Goal: Information Seeking & Learning: Learn about a topic

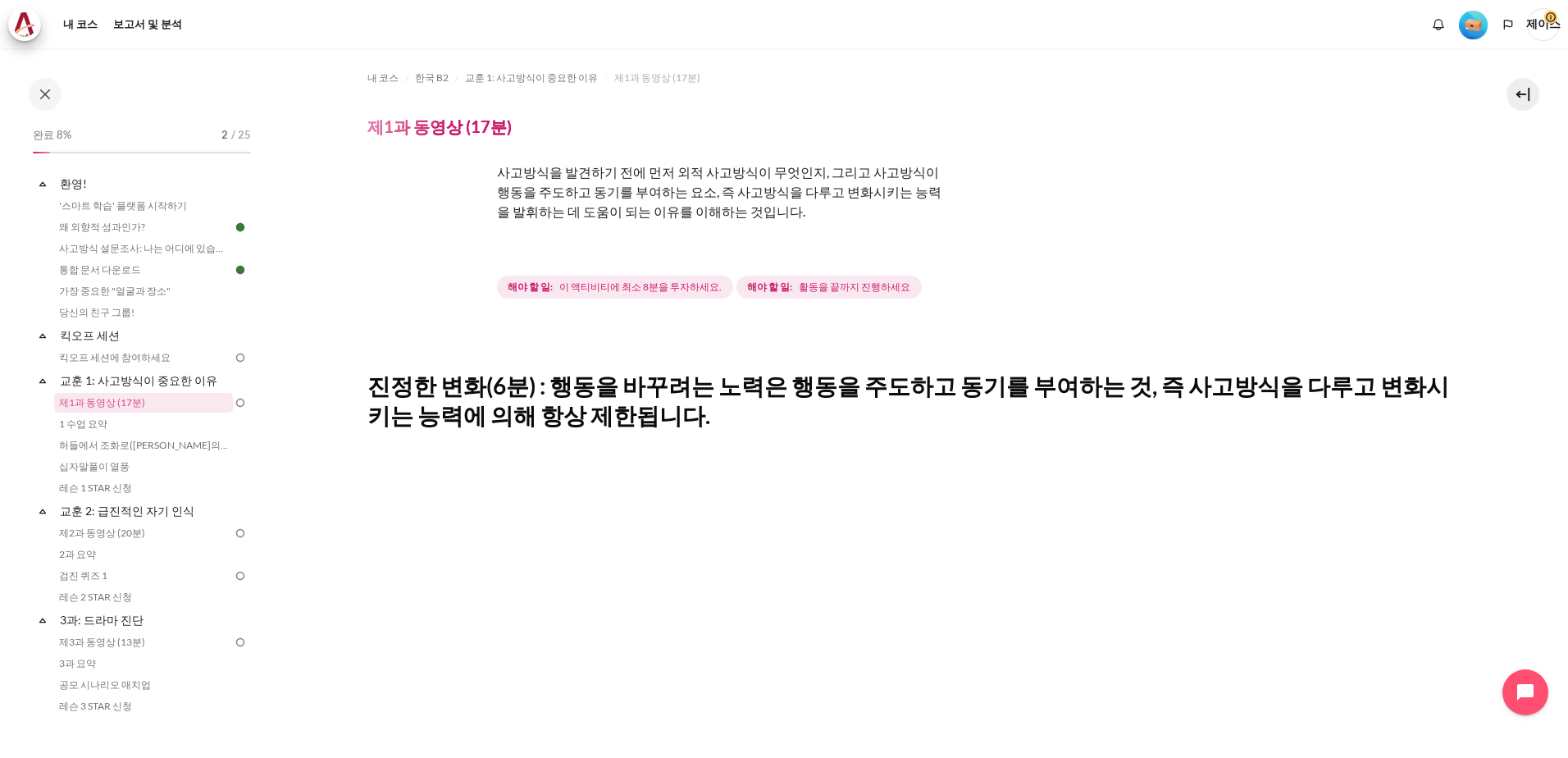
click at [460, 255] on img "콘텐츠" at bounding box center [429, 224] width 123 height 123
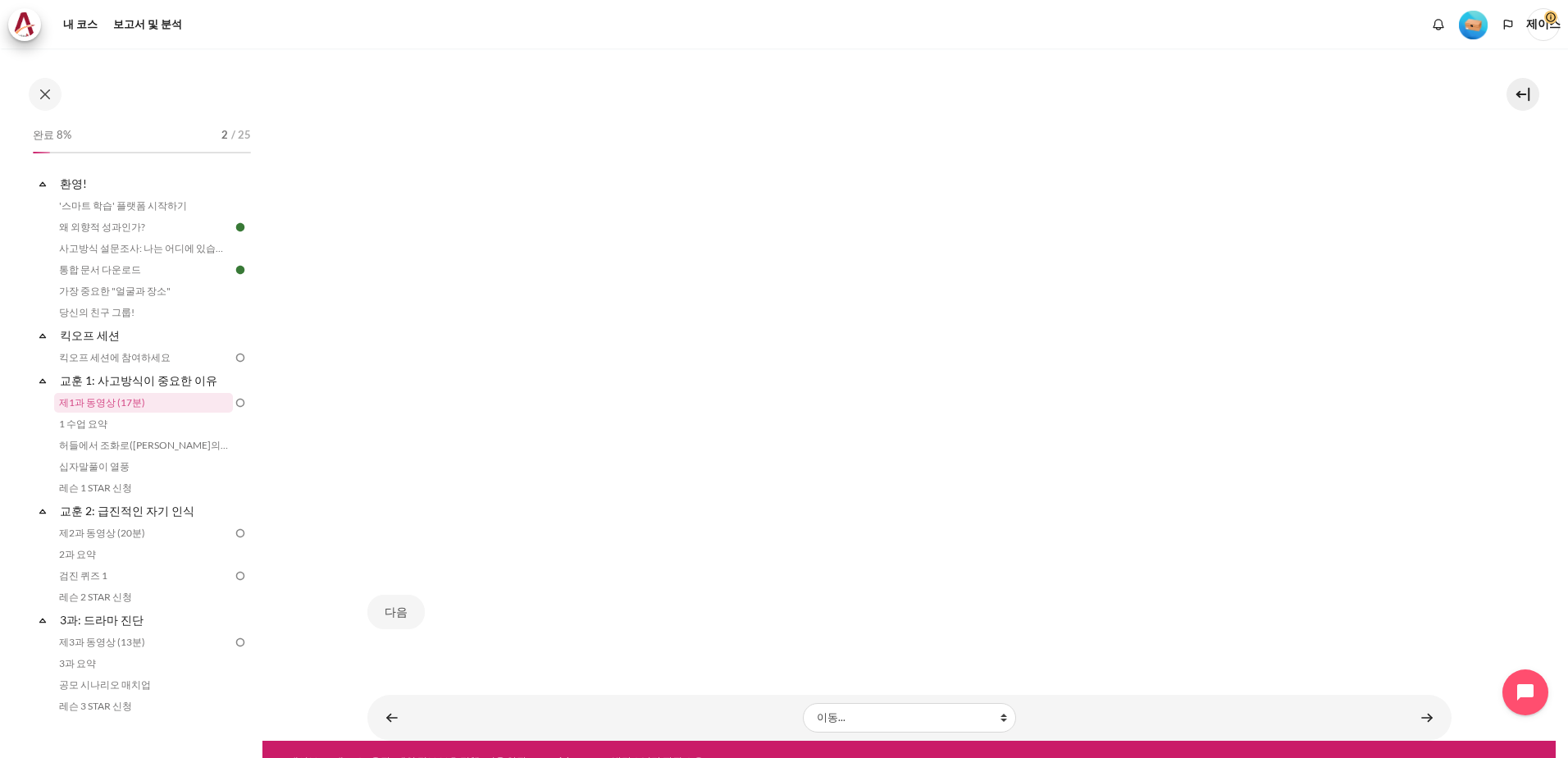
scroll to position [919, 0]
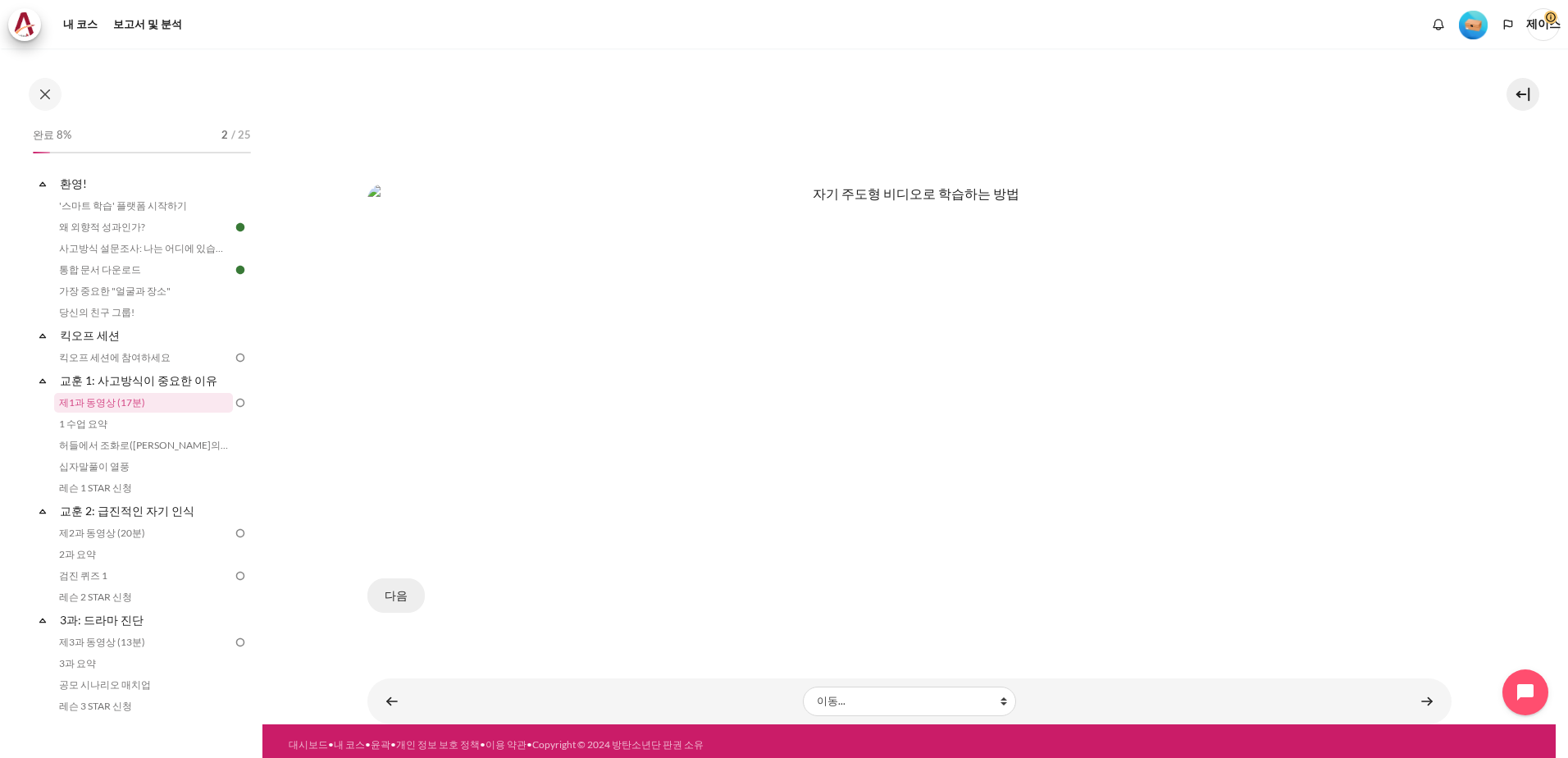
click at [387, 592] on button "다음" at bounding box center [396, 594] width 58 height 34
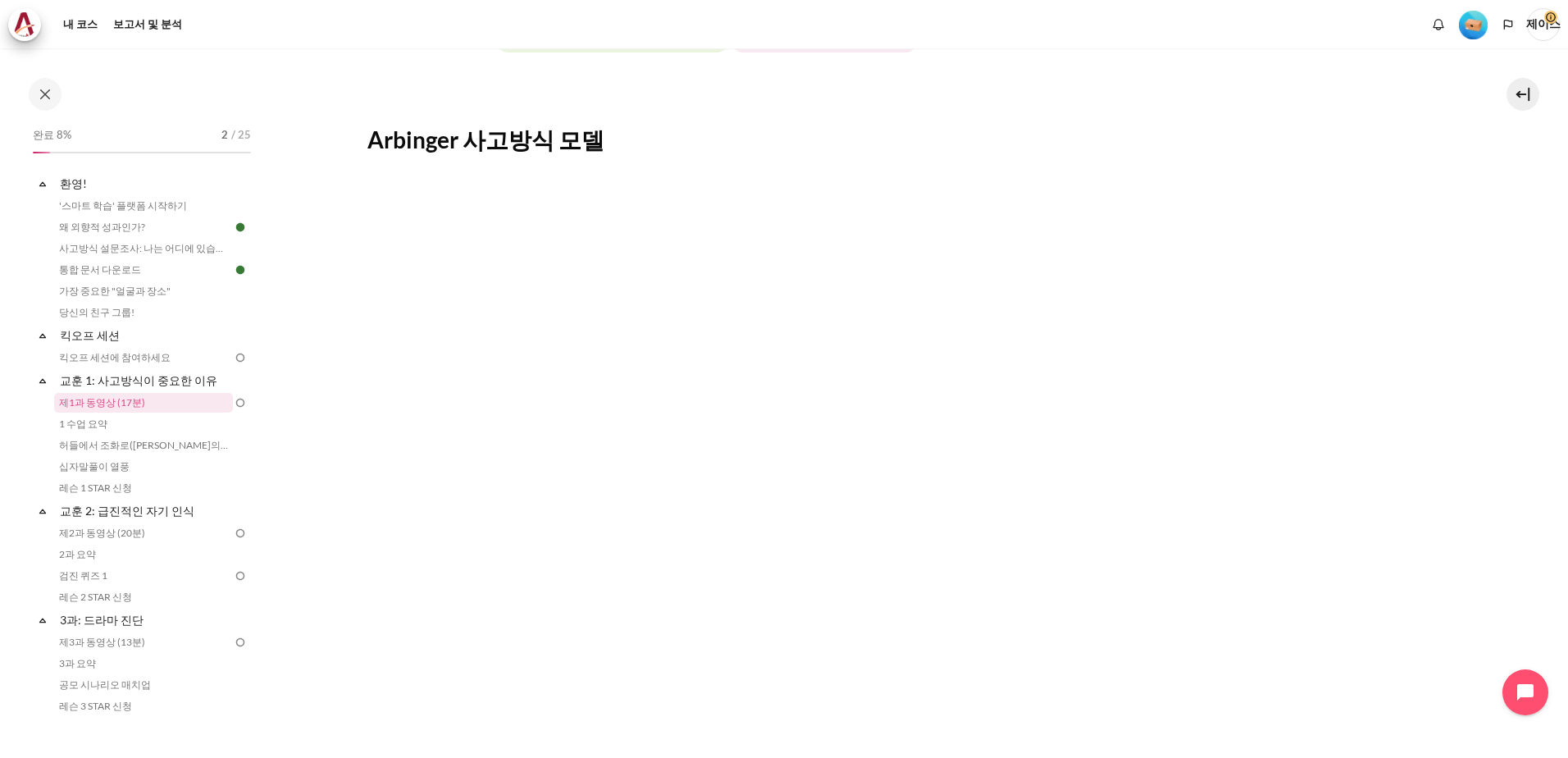
scroll to position [481, 0]
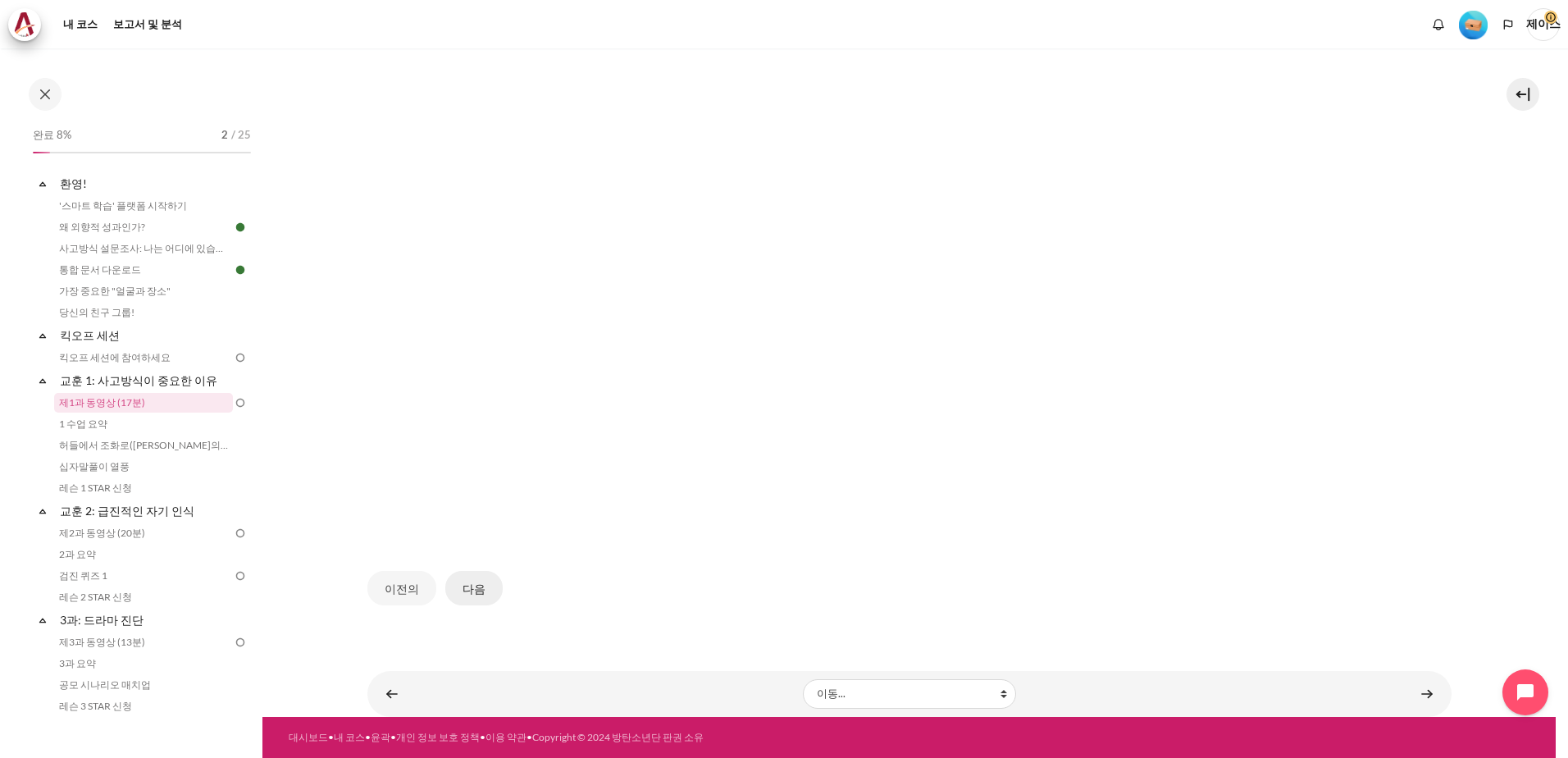
click at [473, 582] on button "다음" at bounding box center [474, 588] width 58 height 34
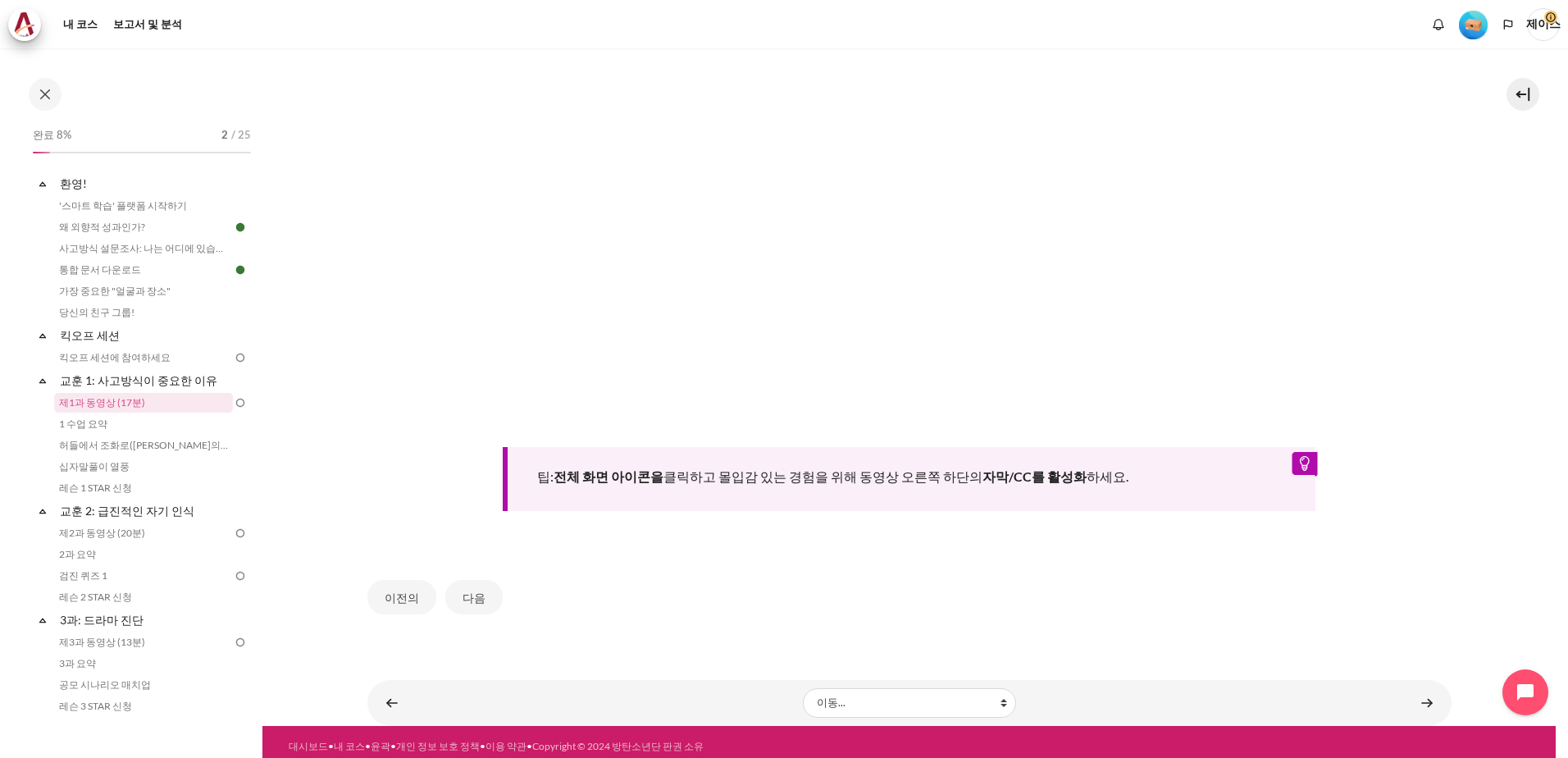
scroll to position [667, 0]
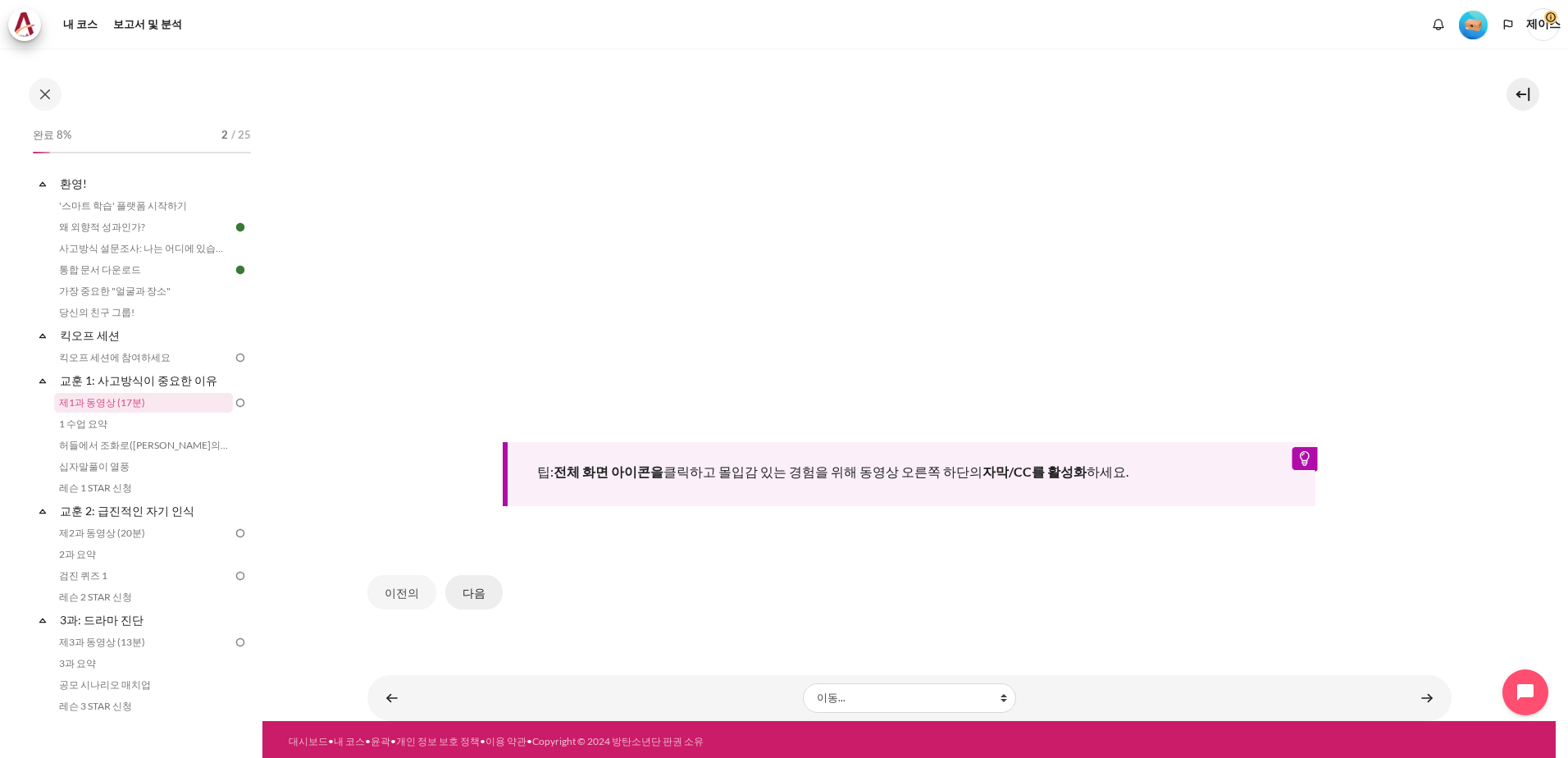
click at [495, 590] on button "다음" at bounding box center [474, 592] width 58 height 34
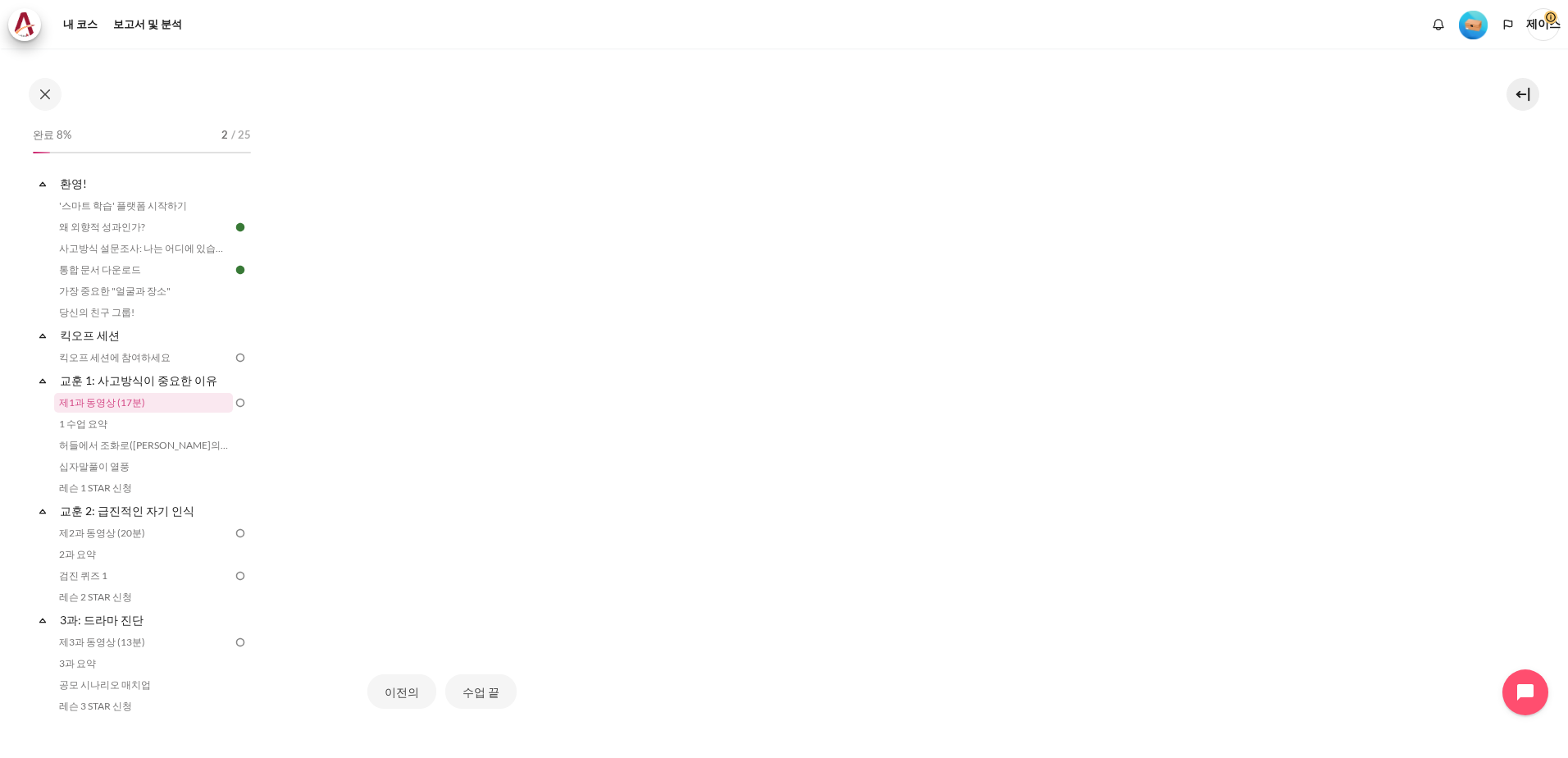
scroll to position [481, 0]
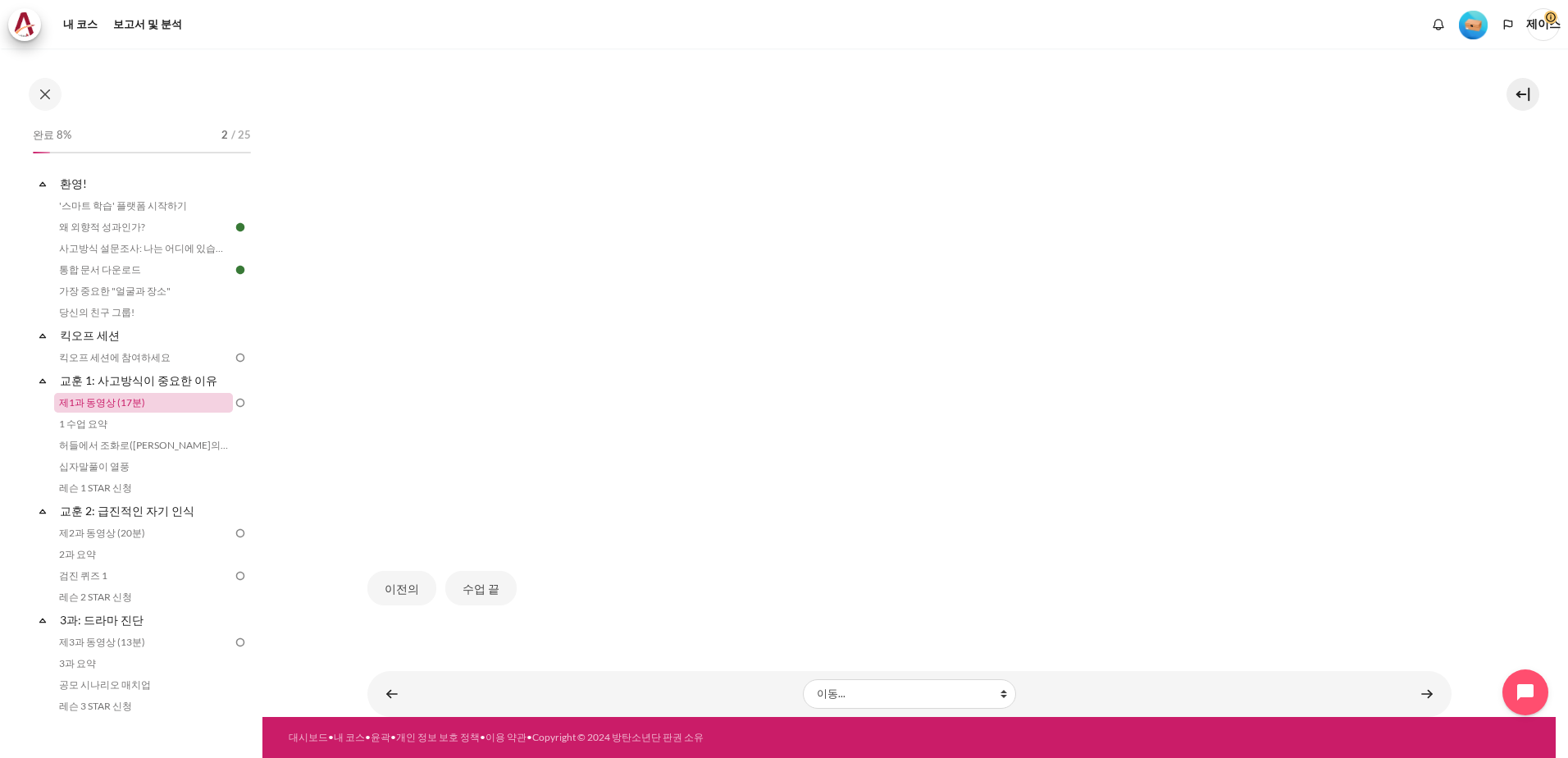
click at [125, 405] on link "제1과 동영상 (17분)" at bounding box center [143, 403] width 178 height 20
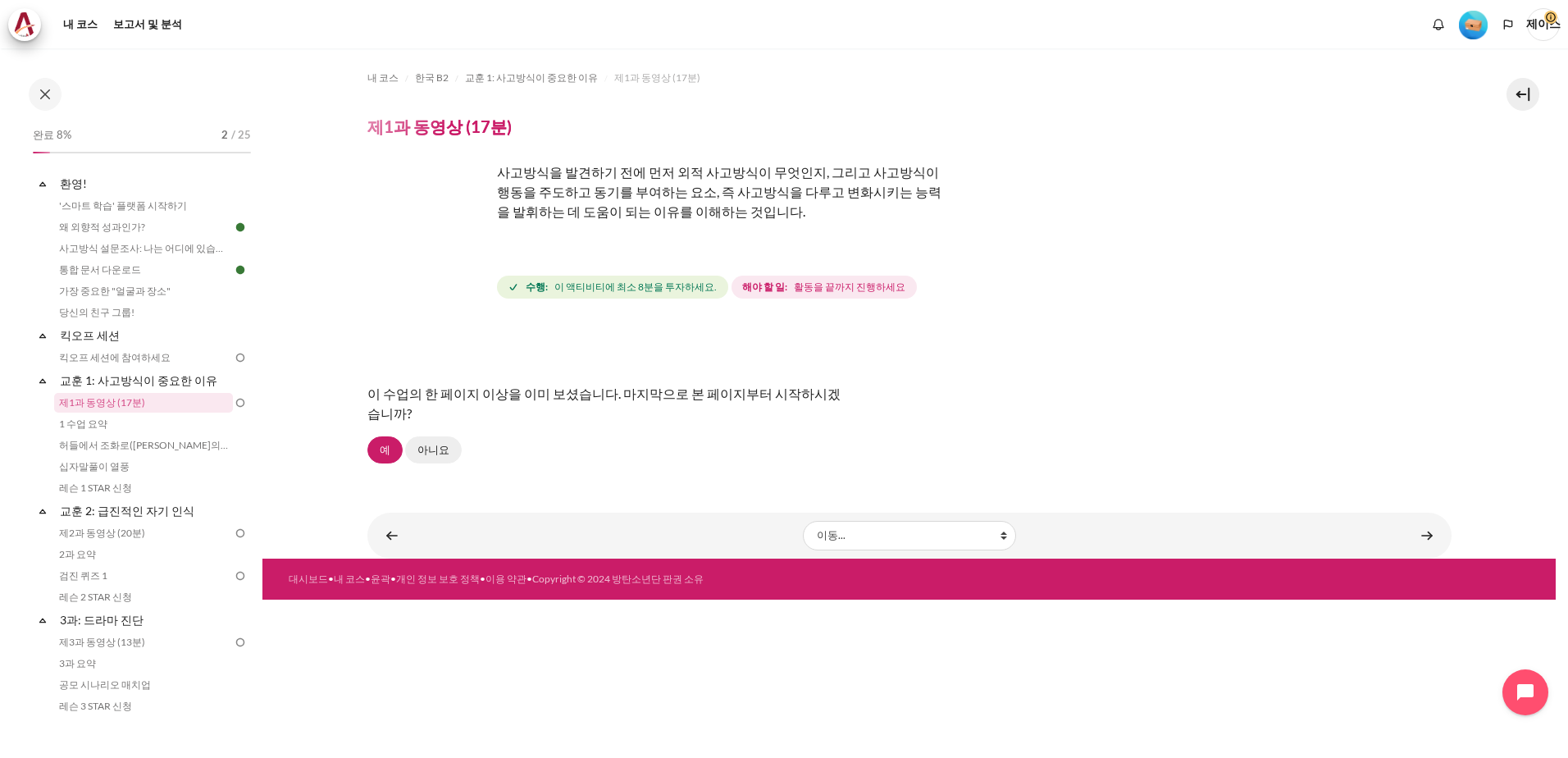
click at [437, 449] on link "아니요" at bounding box center [434, 450] width 57 height 27
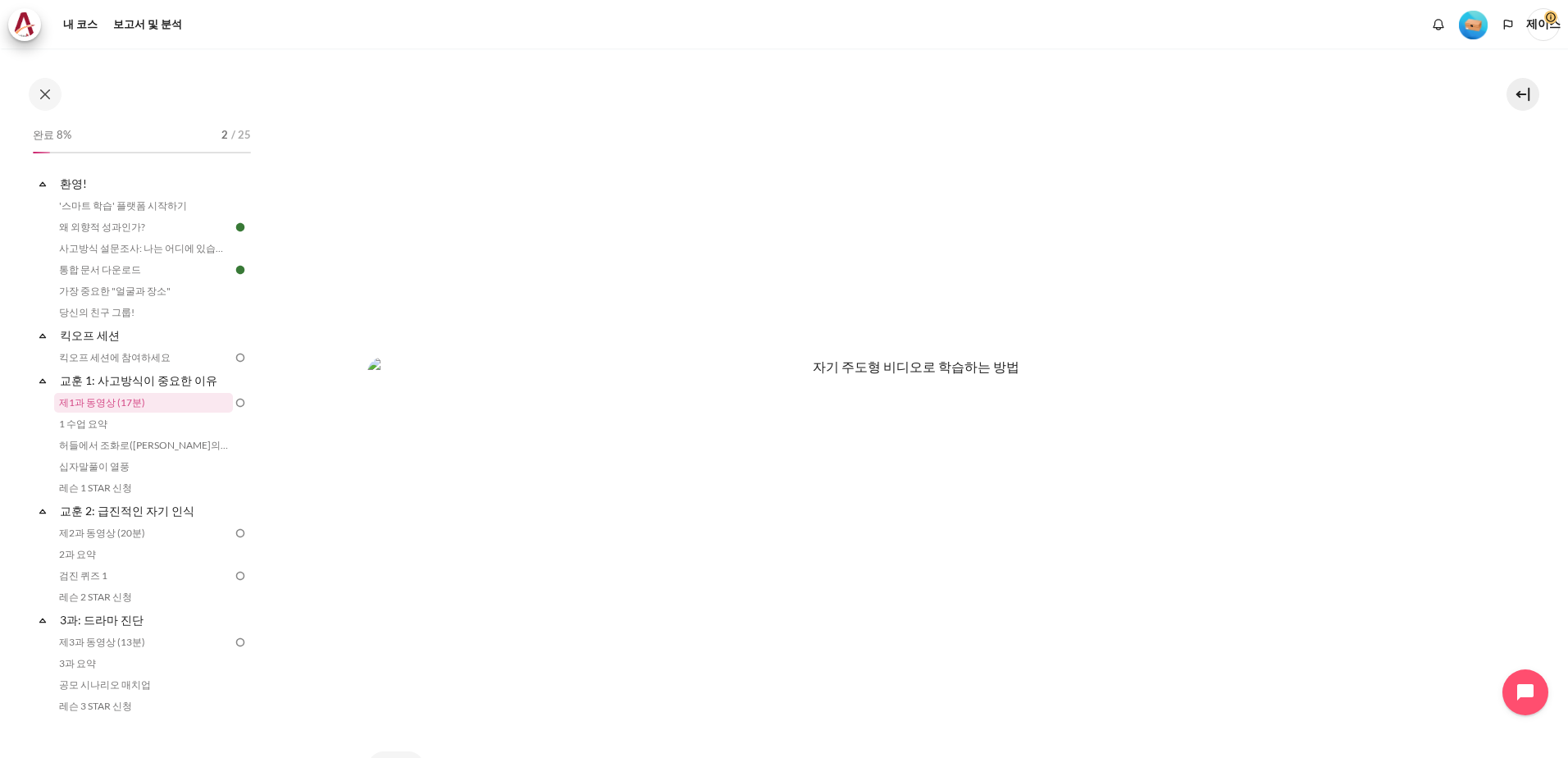
scroll to position [919, 0]
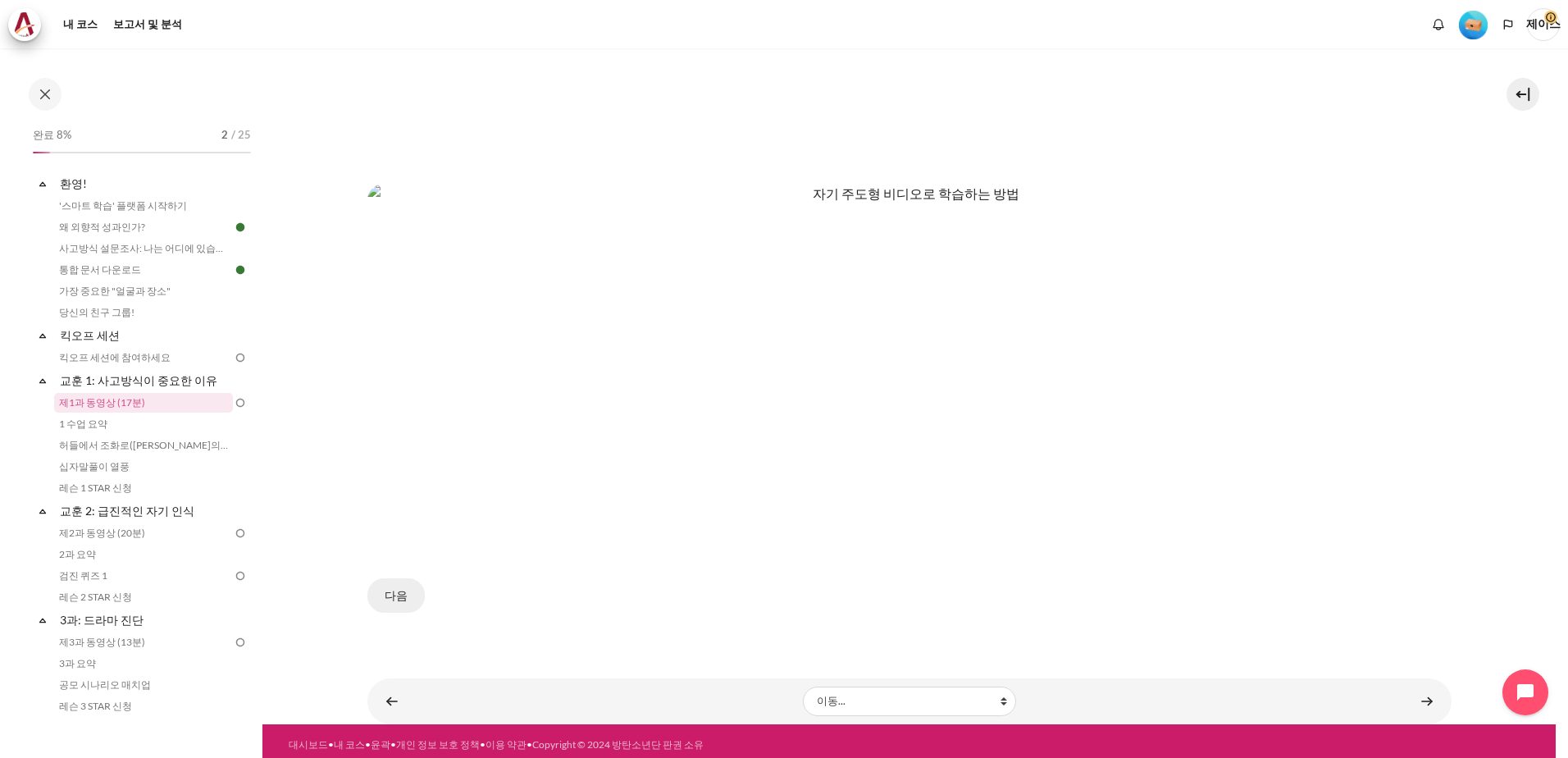
click at [386, 586] on button "다음" at bounding box center [396, 594] width 58 height 34
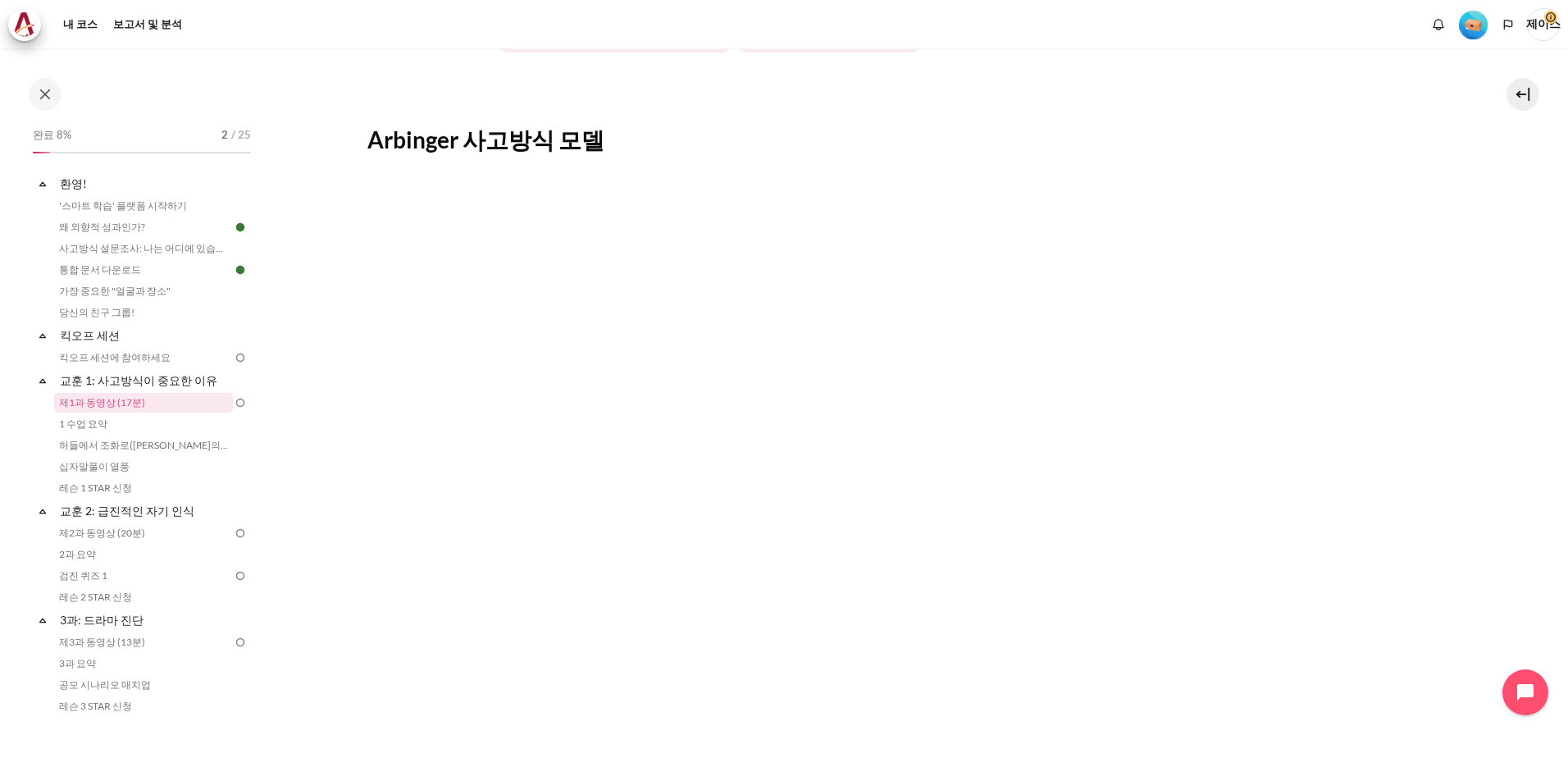
scroll to position [481, 0]
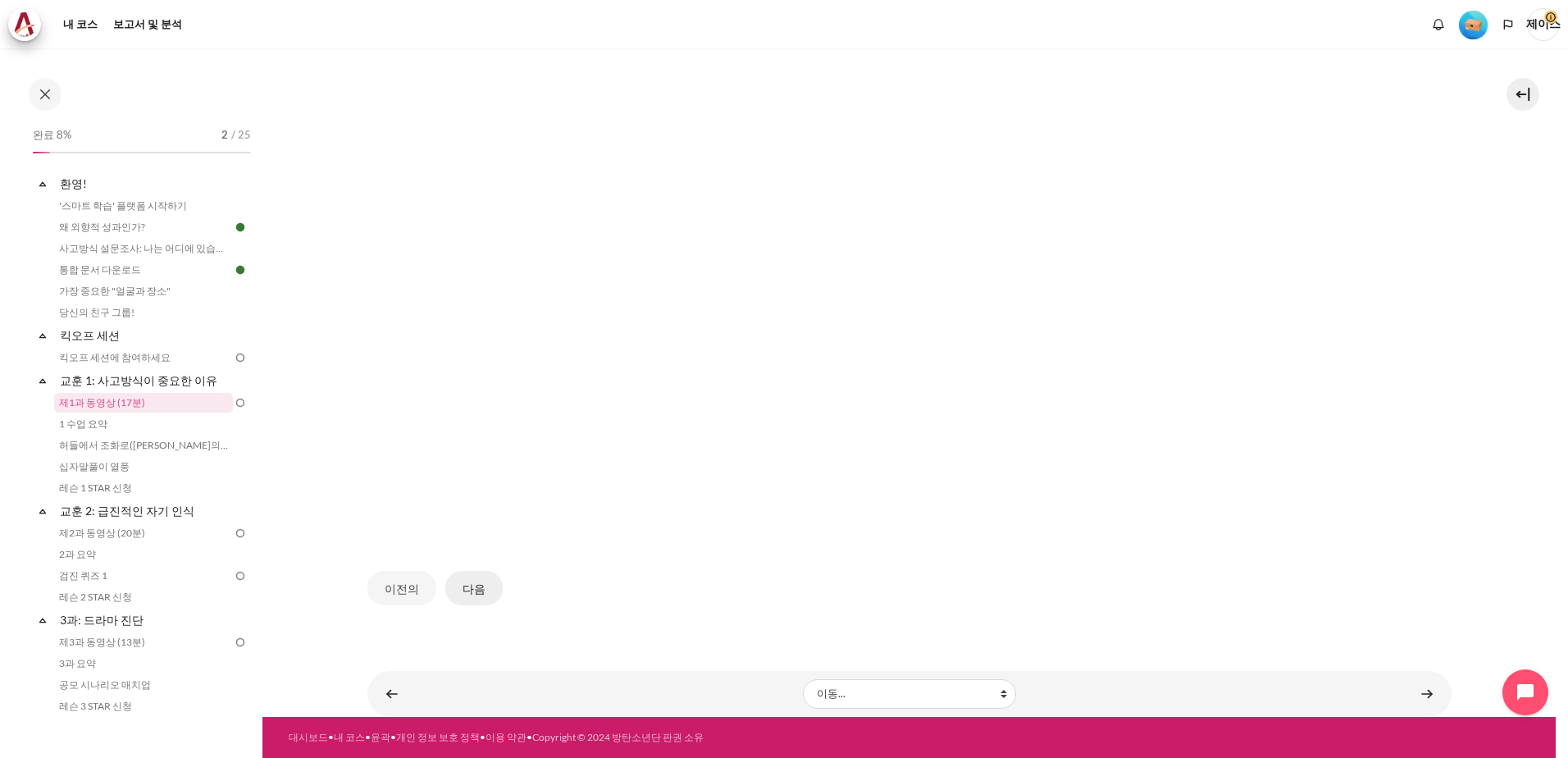
click at [461, 589] on button "다음" at bounding box center [474, 588] width 58 height 34
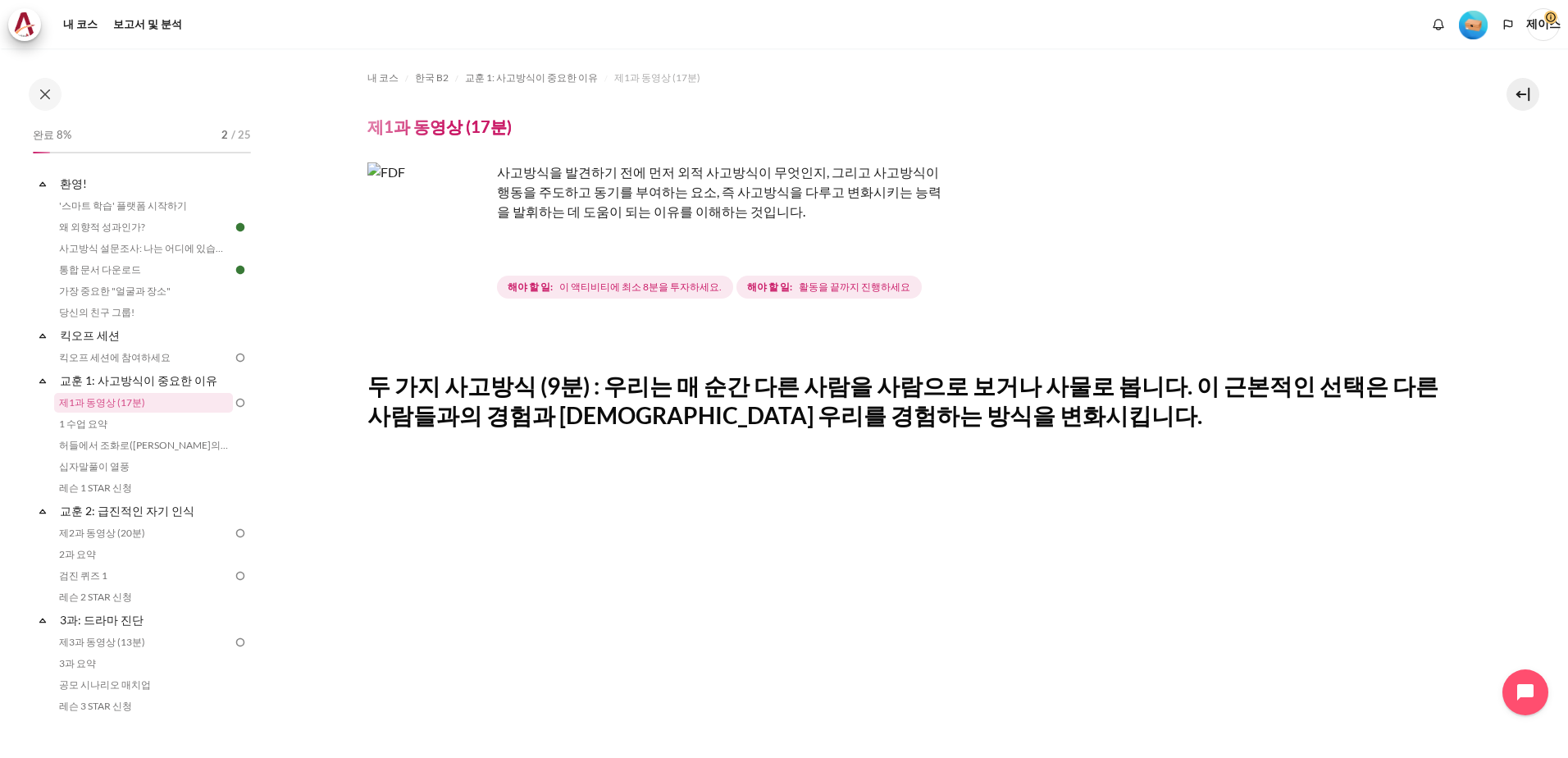
click at [461, 252] on img "콘텐츠" at bounding box center [429, 224] width 123 height 123
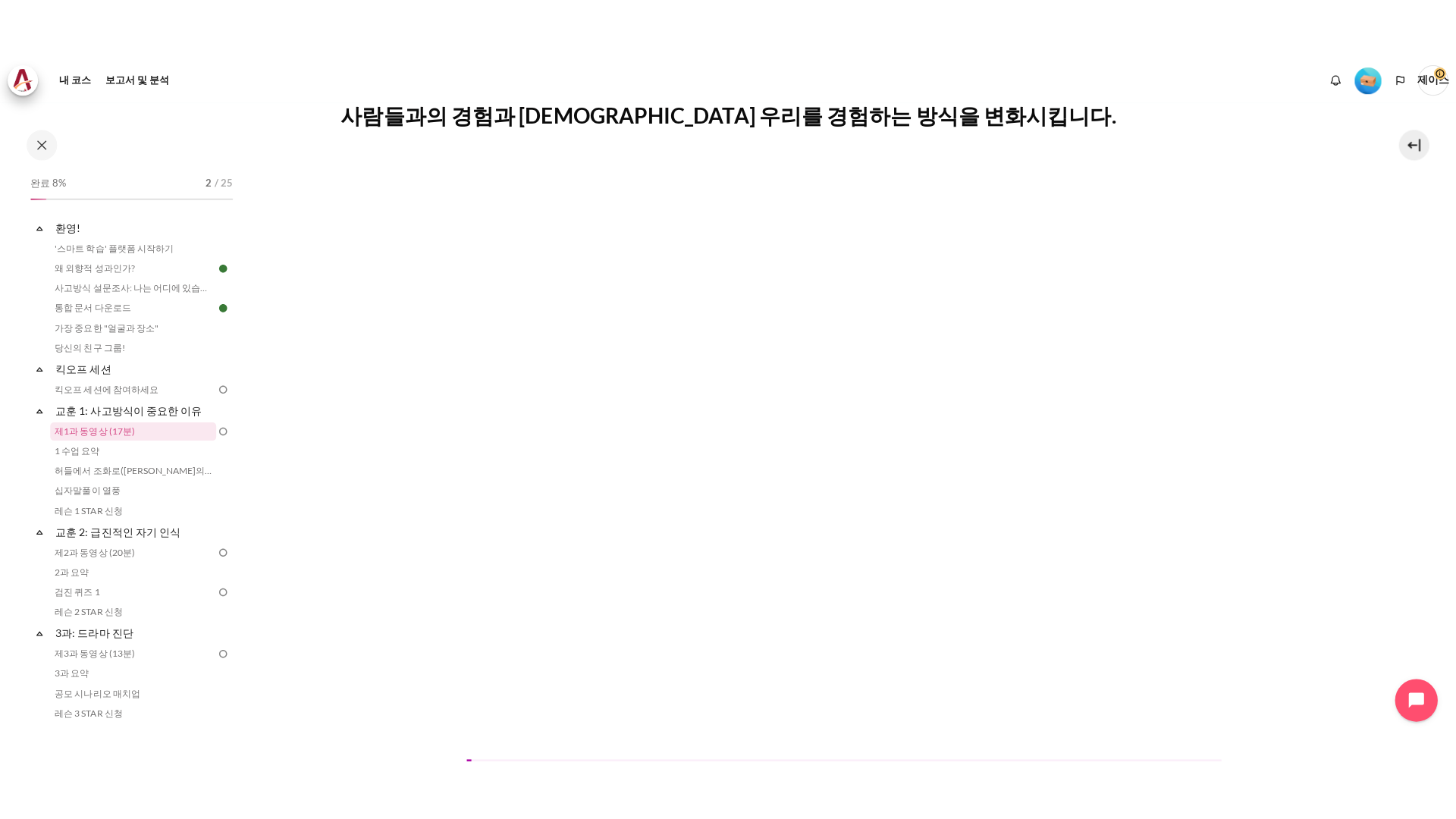
scroll to position [151, 0]
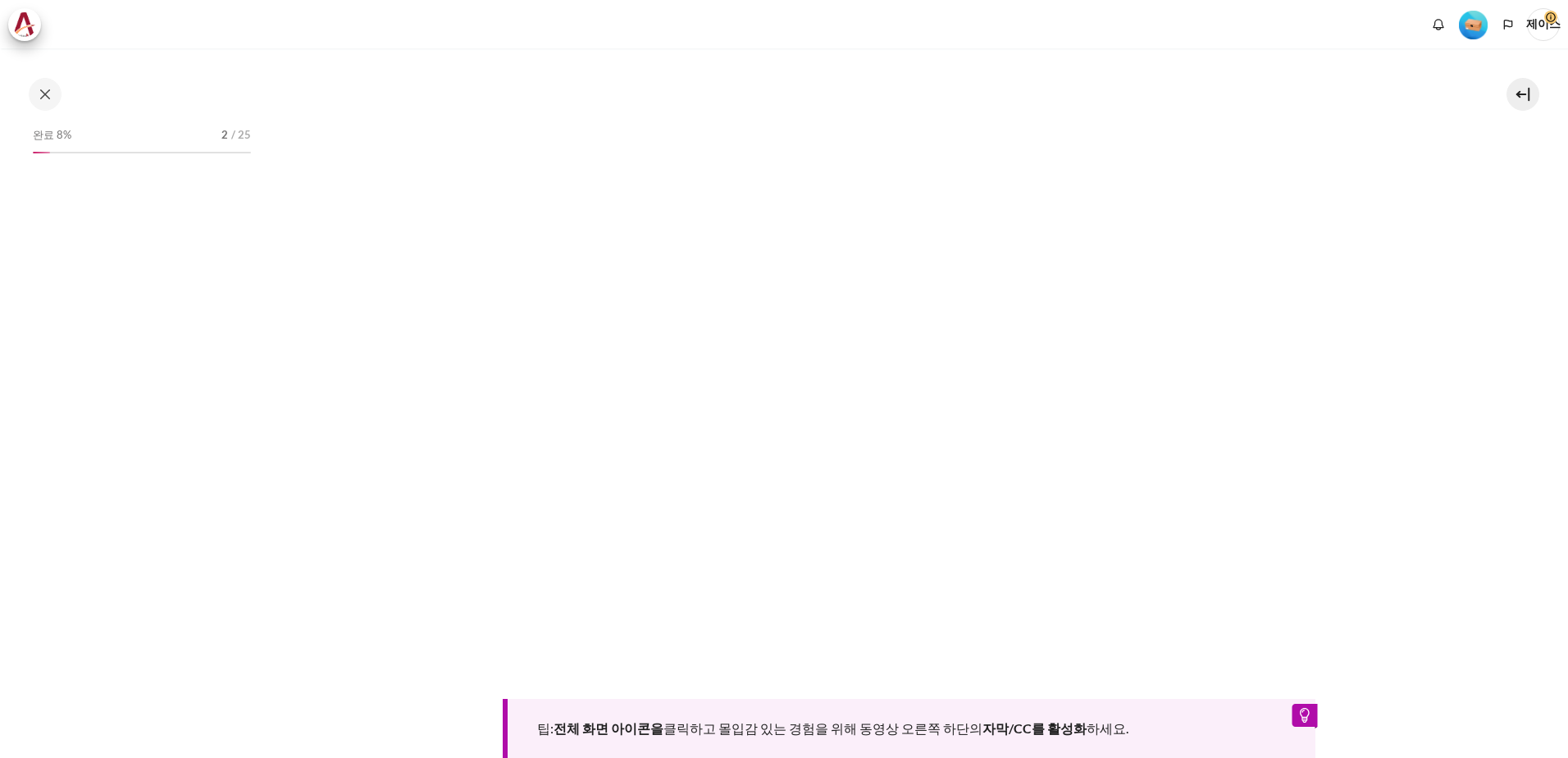
scroll to position [667, 0]
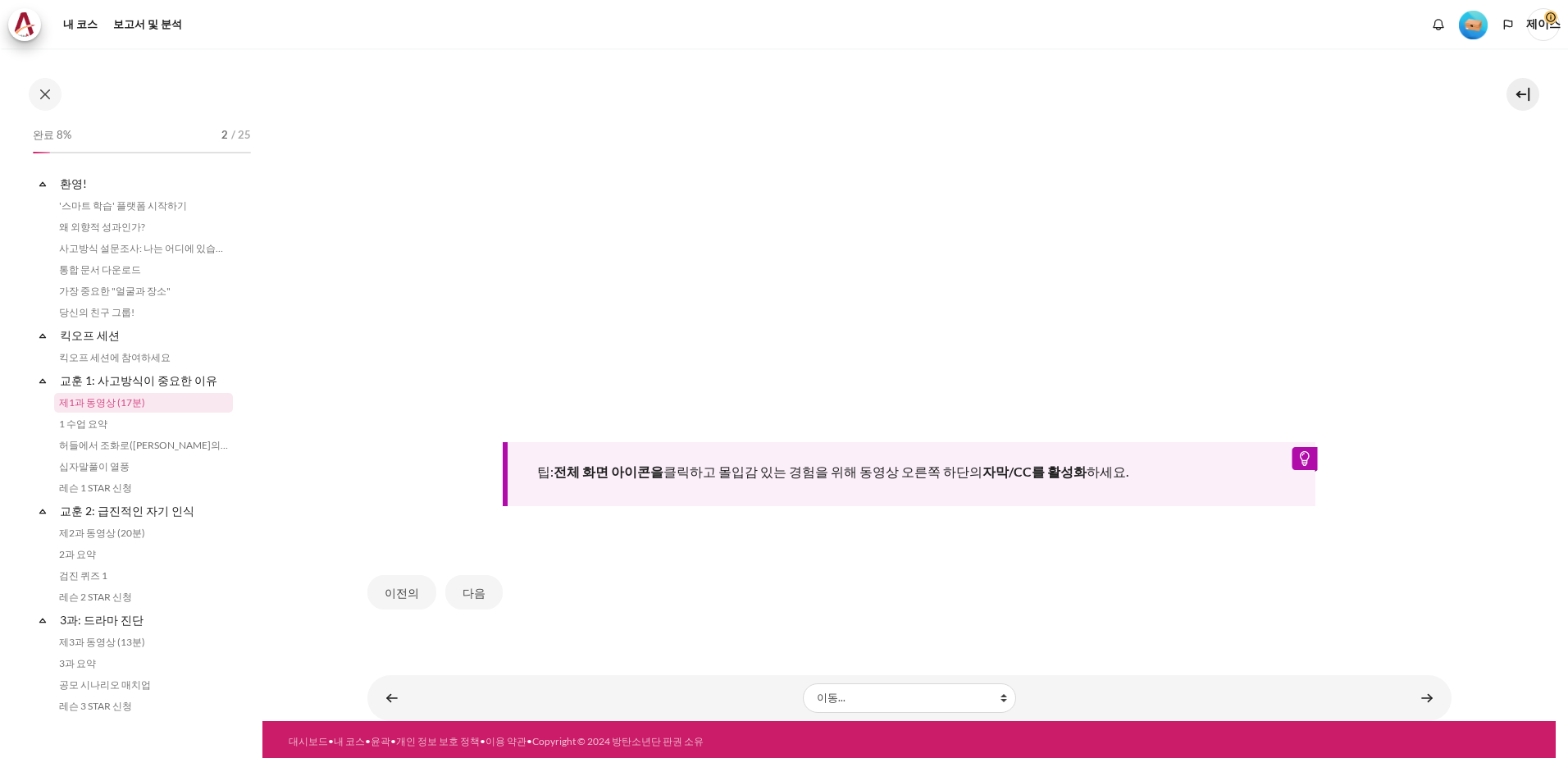
click at [1300, 492] on div "팁: 전체 화면 아이콘을 클릭하고 몰입감 있는 경험을 위해 동영상 오른쪽 하단의 자막/CC를 활성화 하세요." at bounding box center [909, 473] width 813 height 64
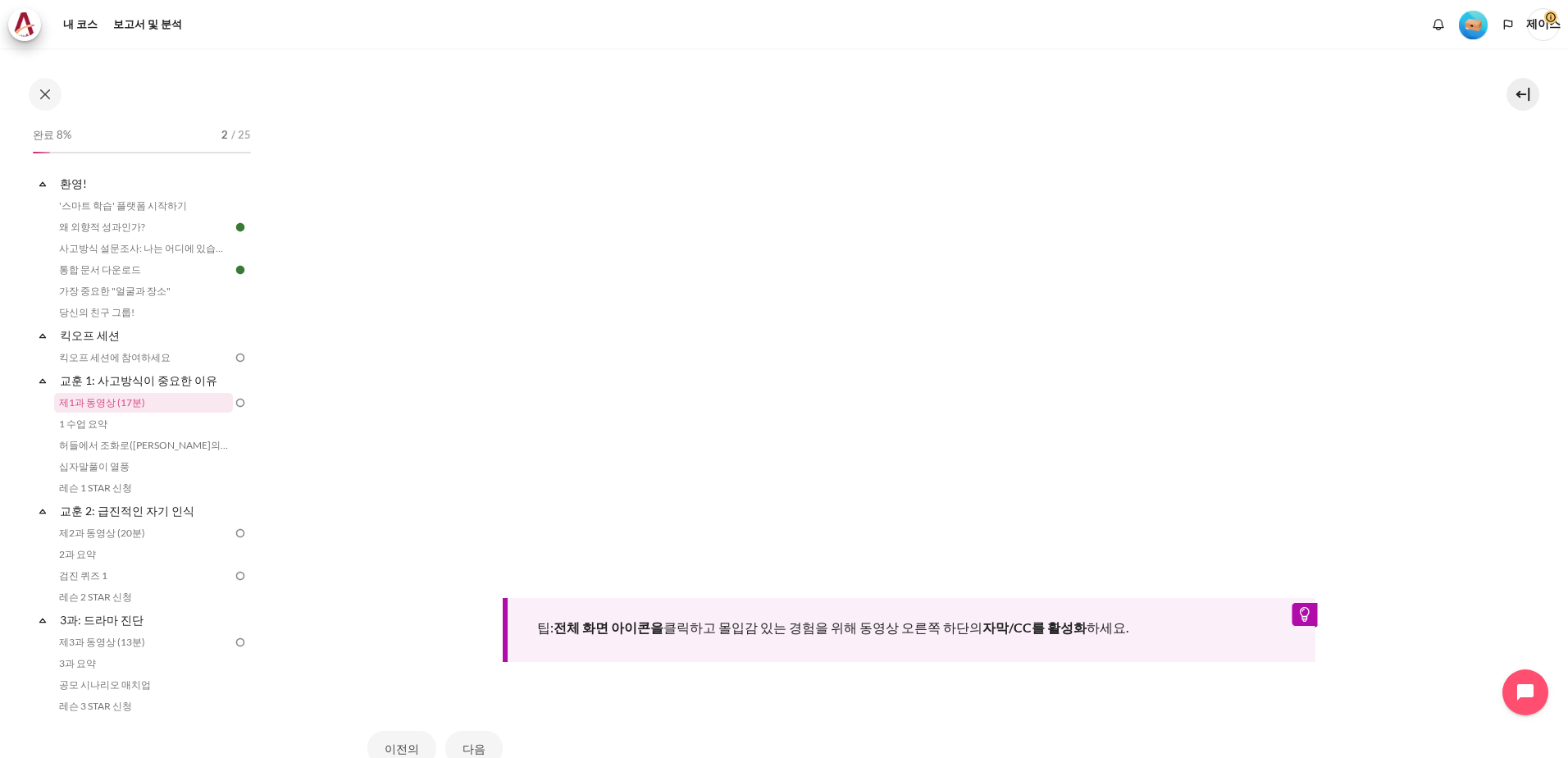
scroll to position [656, 0]
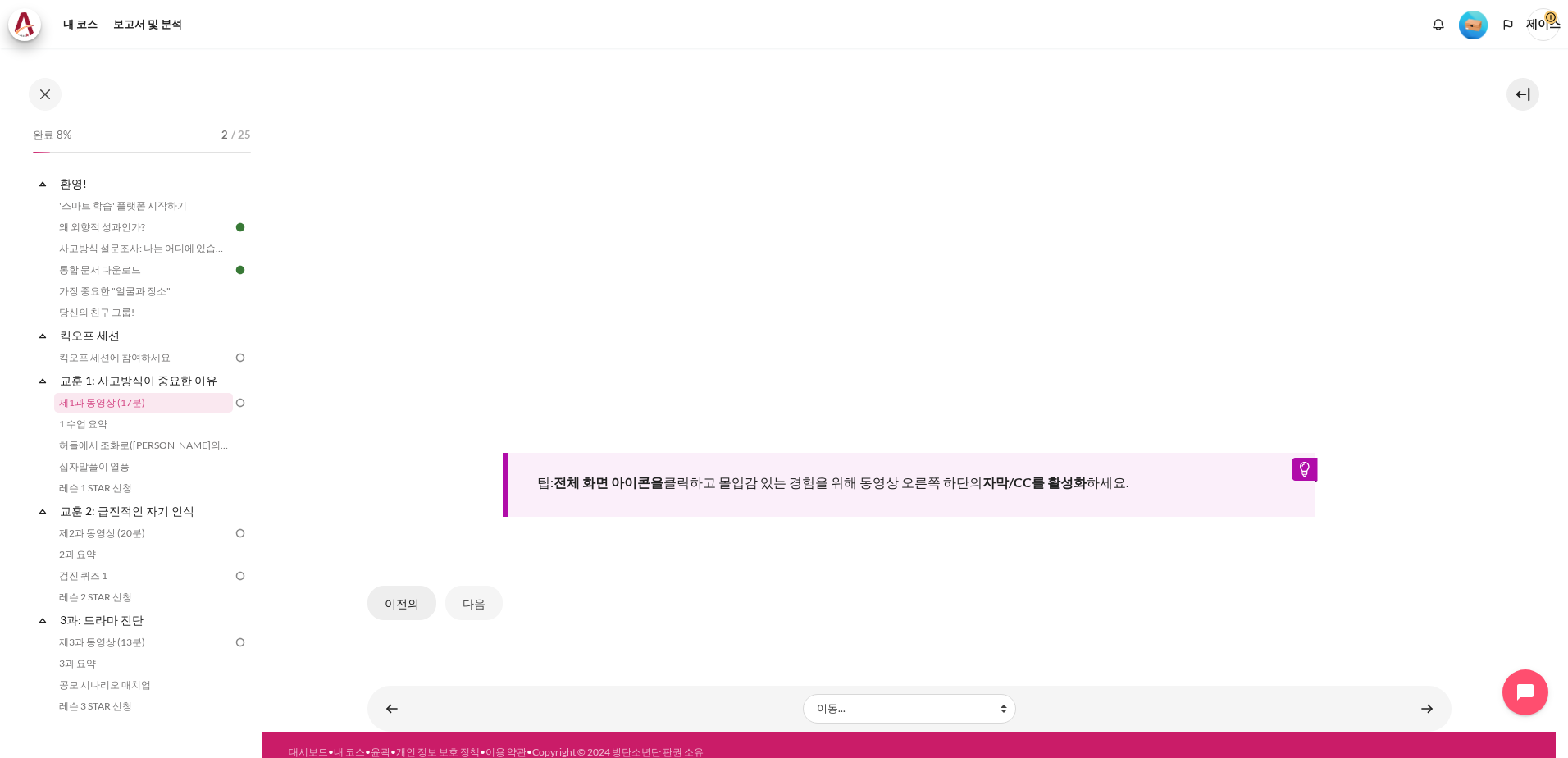
click at [384, 600] on button "이전의" at bounding box center [402, 602] width 69 height 34
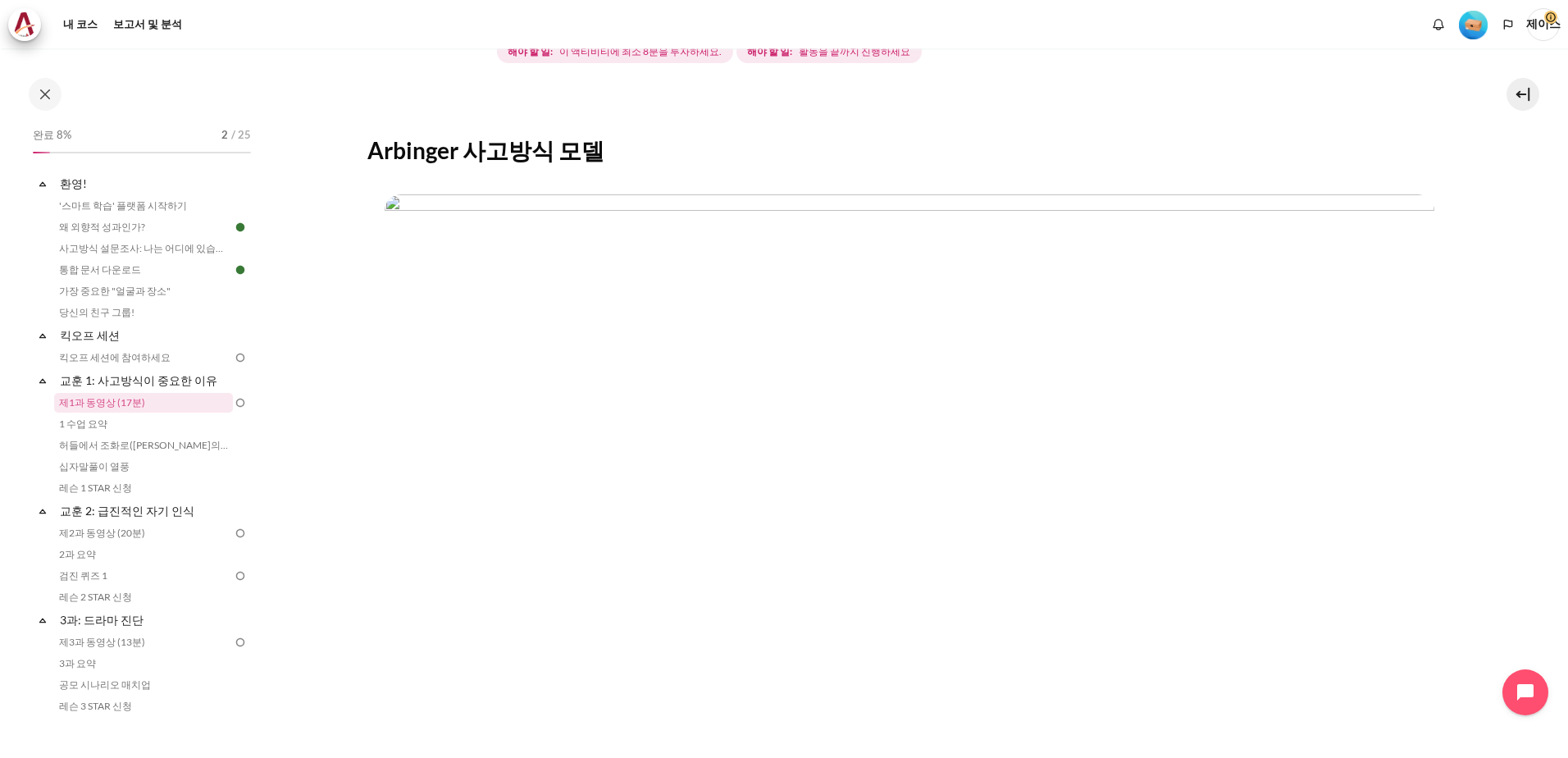
scroll to position [481, 0]
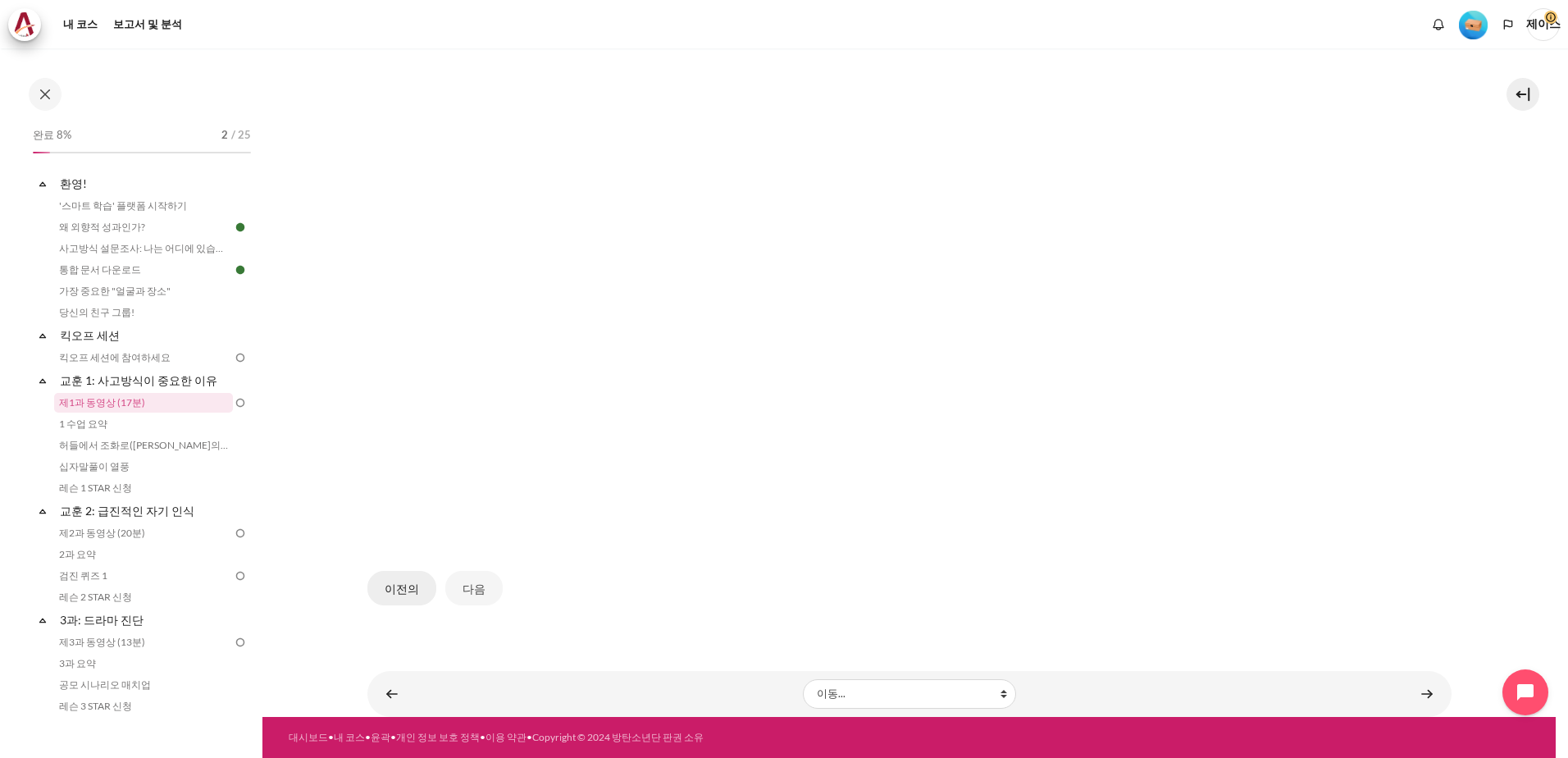
click at [420, 594] on button "이전의" at bounding box center [402, 588] width 69 height 34
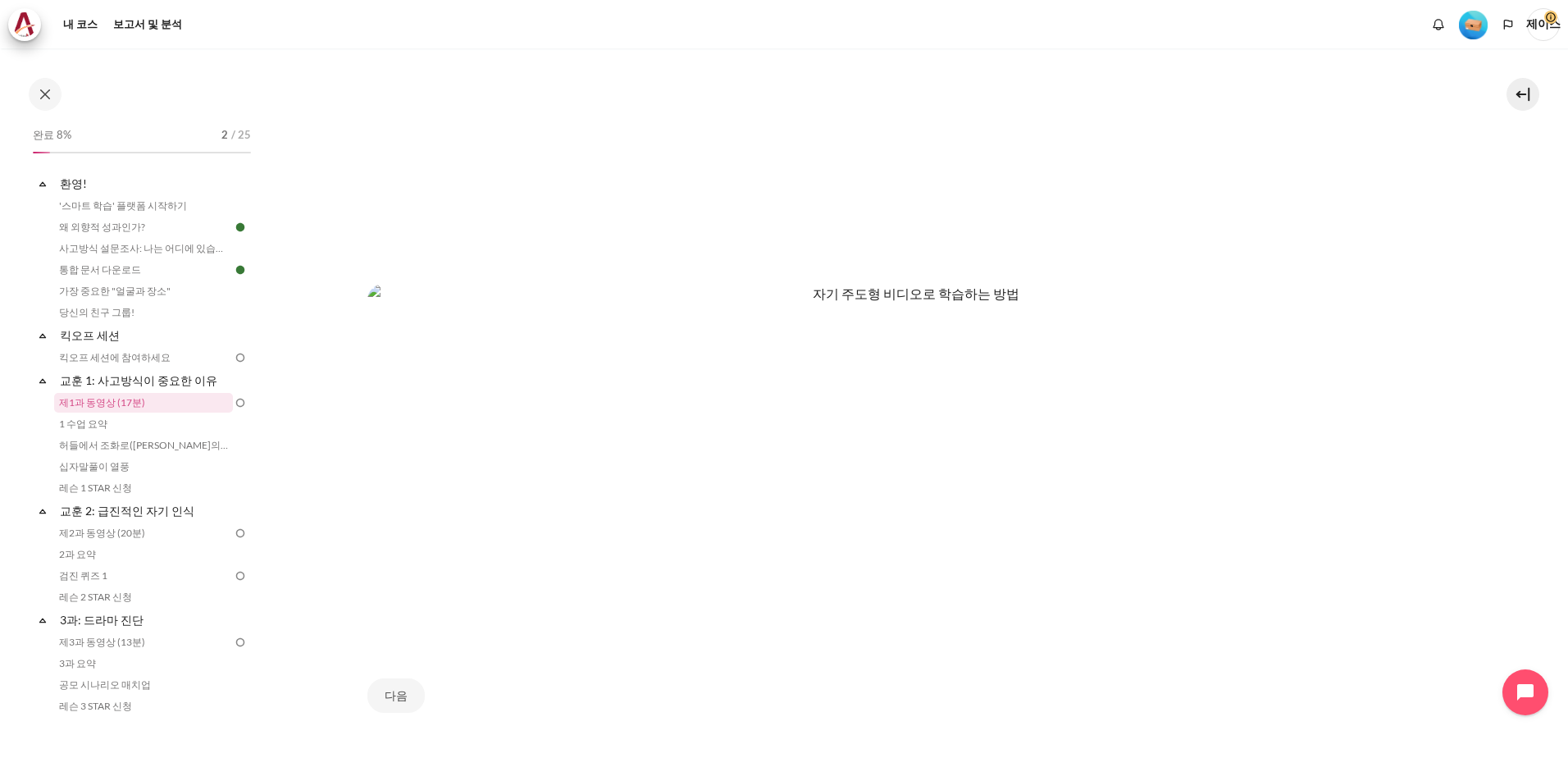
scroll to position [919, 0]
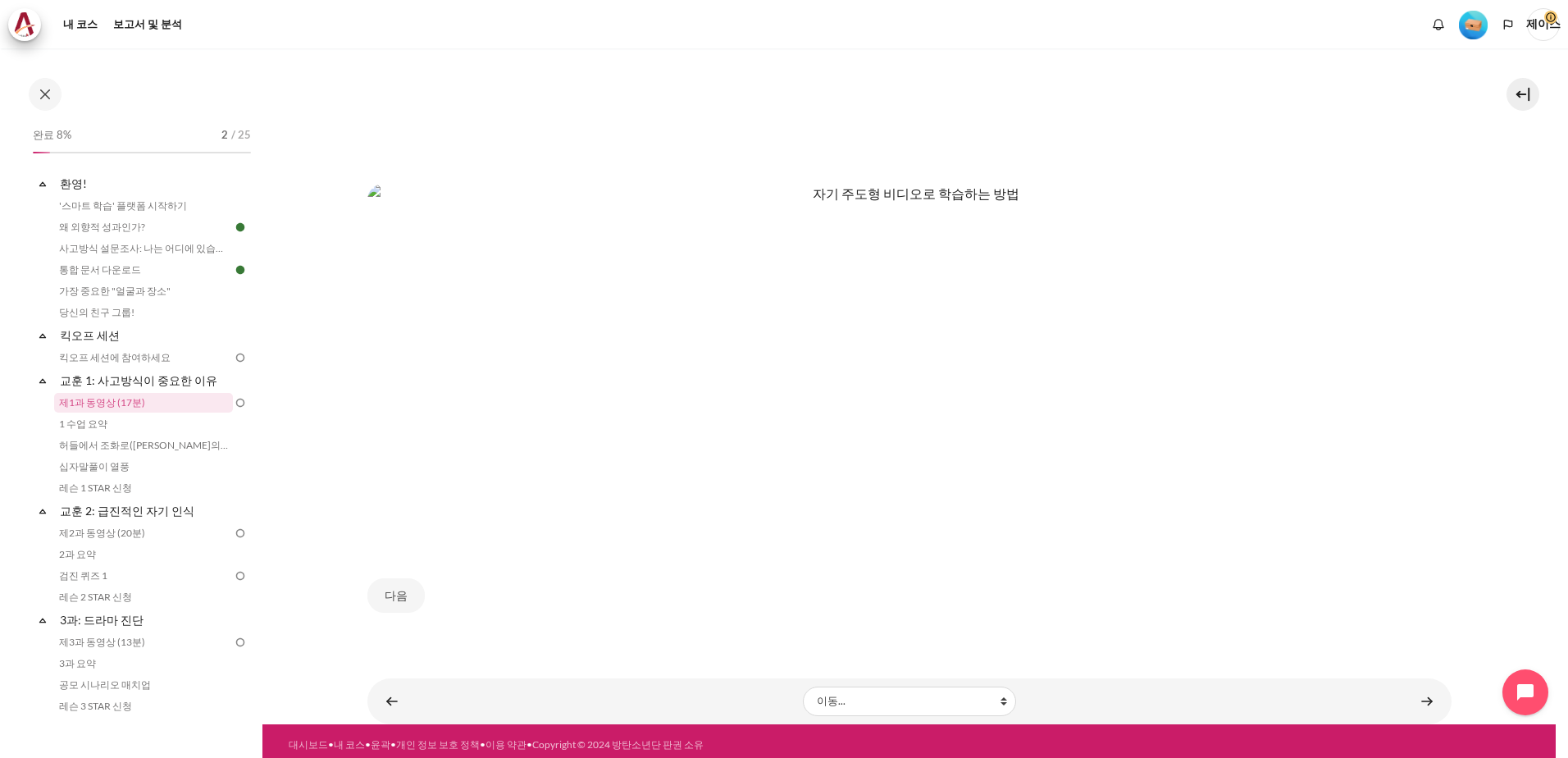
click at [915, 467] on img "콘텐츠" at bounding box center [909, 361] width 1084 height 355
click at [856, 470] on img "콘텐츠" at bounding box center [909, 361] width 1084 height 355
click at [931, 576] on div "다음" at bounding box center [909, 594] width 1084 height 68
click at [782, 585] on div "다음" at bounding box center [909, 594] width 1084 height 68
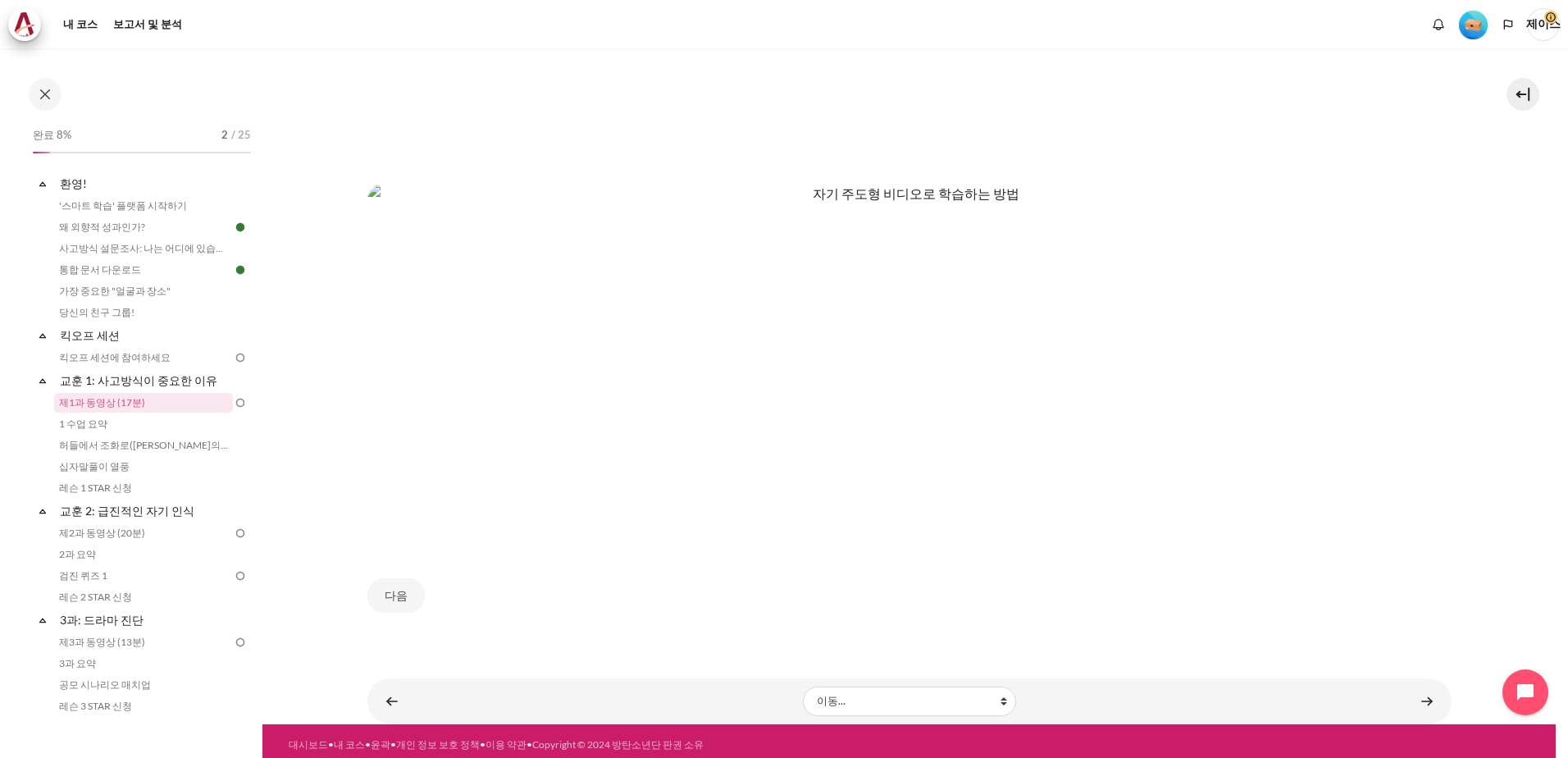
click at [834, 737] on div "대시보드 • 내 코스 • 윤곽 • 개인 정보 보호 정책 • 이용 약관 • Copyright © 2024 방탄소년단 판권 소유" at bounding box center [635, 744] width 691 height 15
click at [389, 586] on button "다음" at bounding box center [396, 594] width 58 height 34
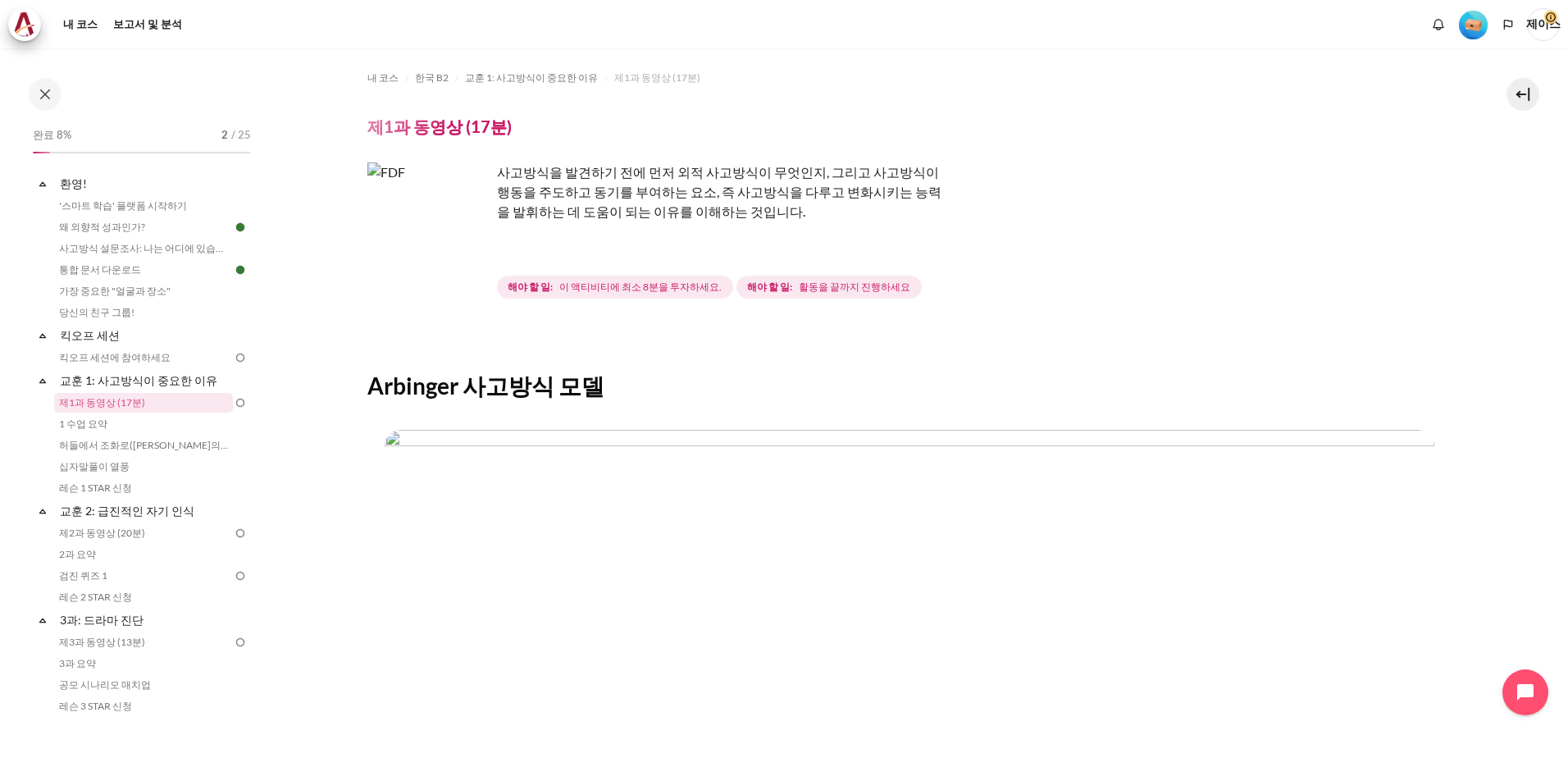
scroll to position [481, 0]
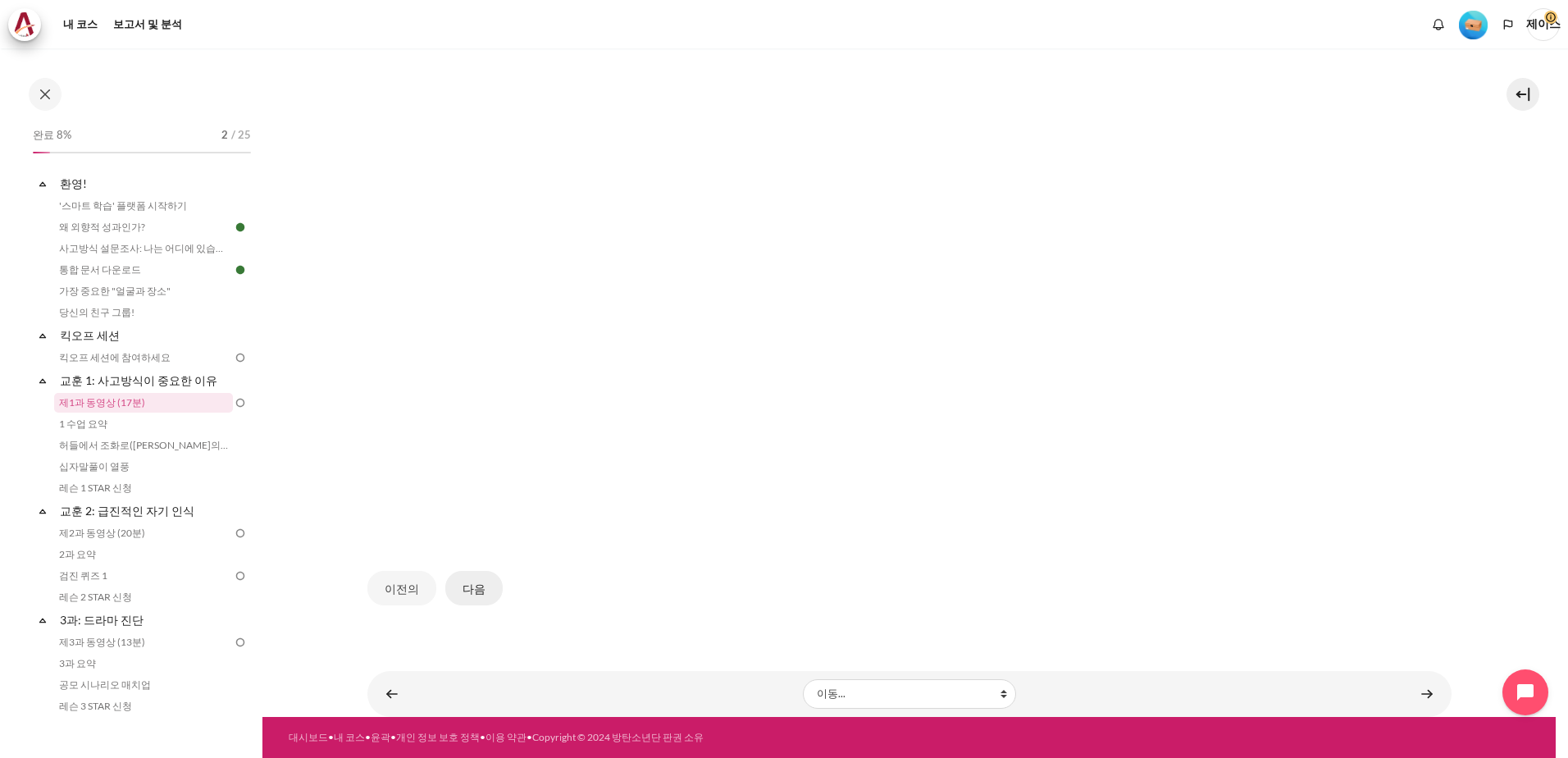
click at [451, 583] on button "다음" at bounding box center [474, 588] width 58 height 34
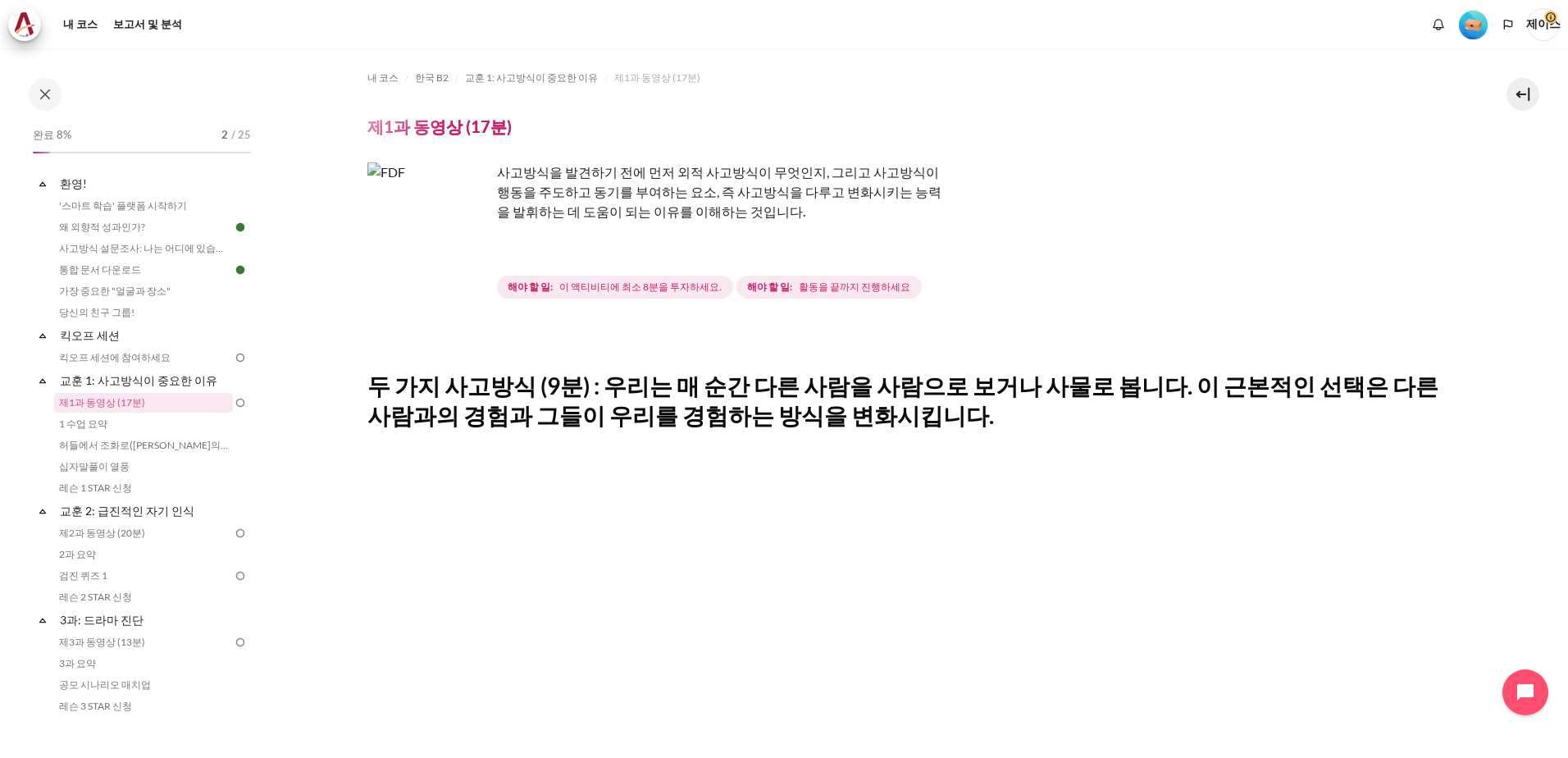
click at [426, 177] on img "콘텐츠" at bounding box center [429, 224] width 123 height 123
drag, startPoint x: 426, startPoint y: 177, endPoint x: 409, endPoint y: 216, distance: 42.5
click at [409, 216] on img "콘텐츠" at bounding box center [429, 224] width 123 height 123
click at [461, 253] on img "콘텐츠" at bounding box center [429, 224] width 123 height 123
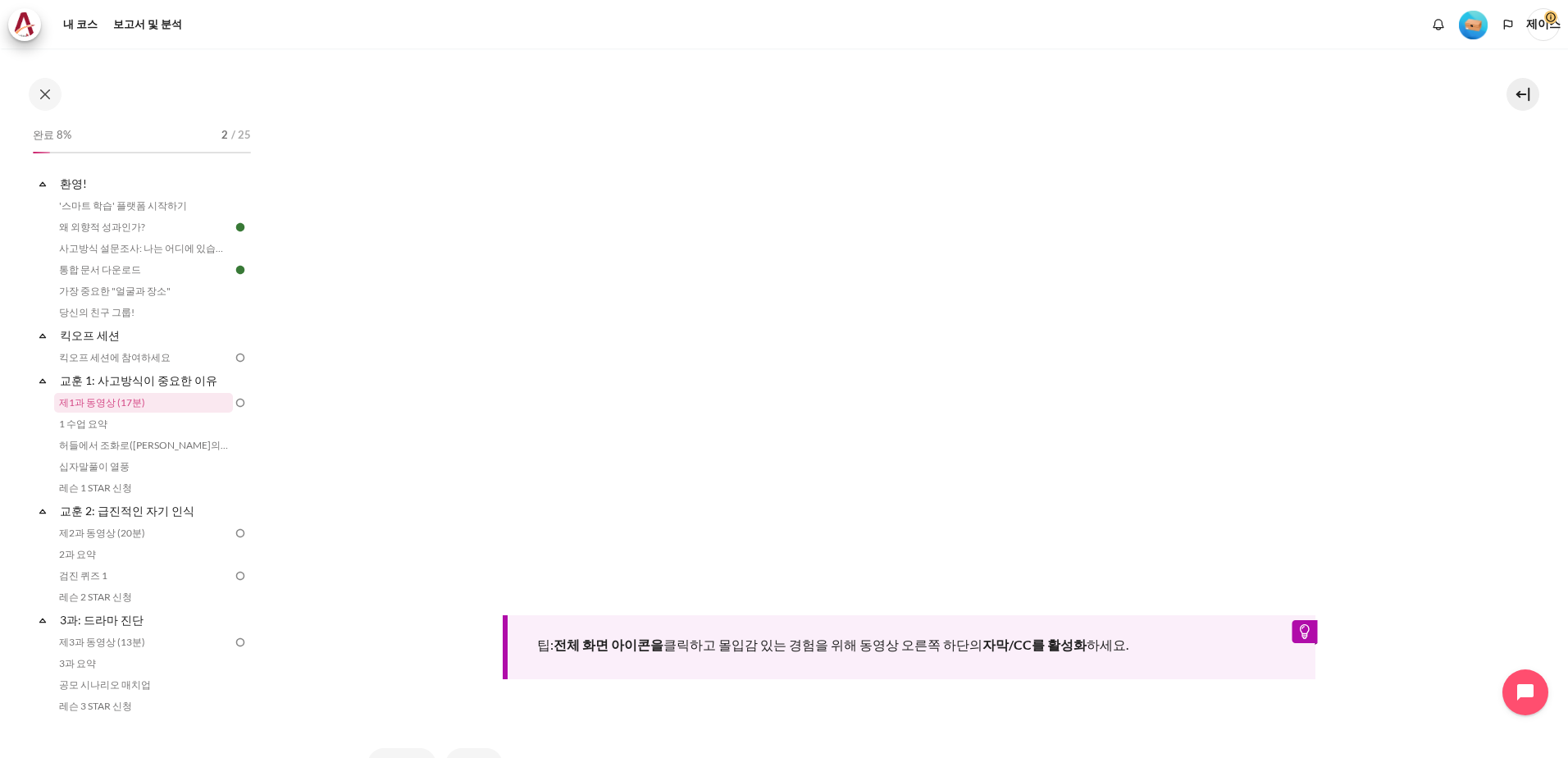
scroll to position [656, 0]
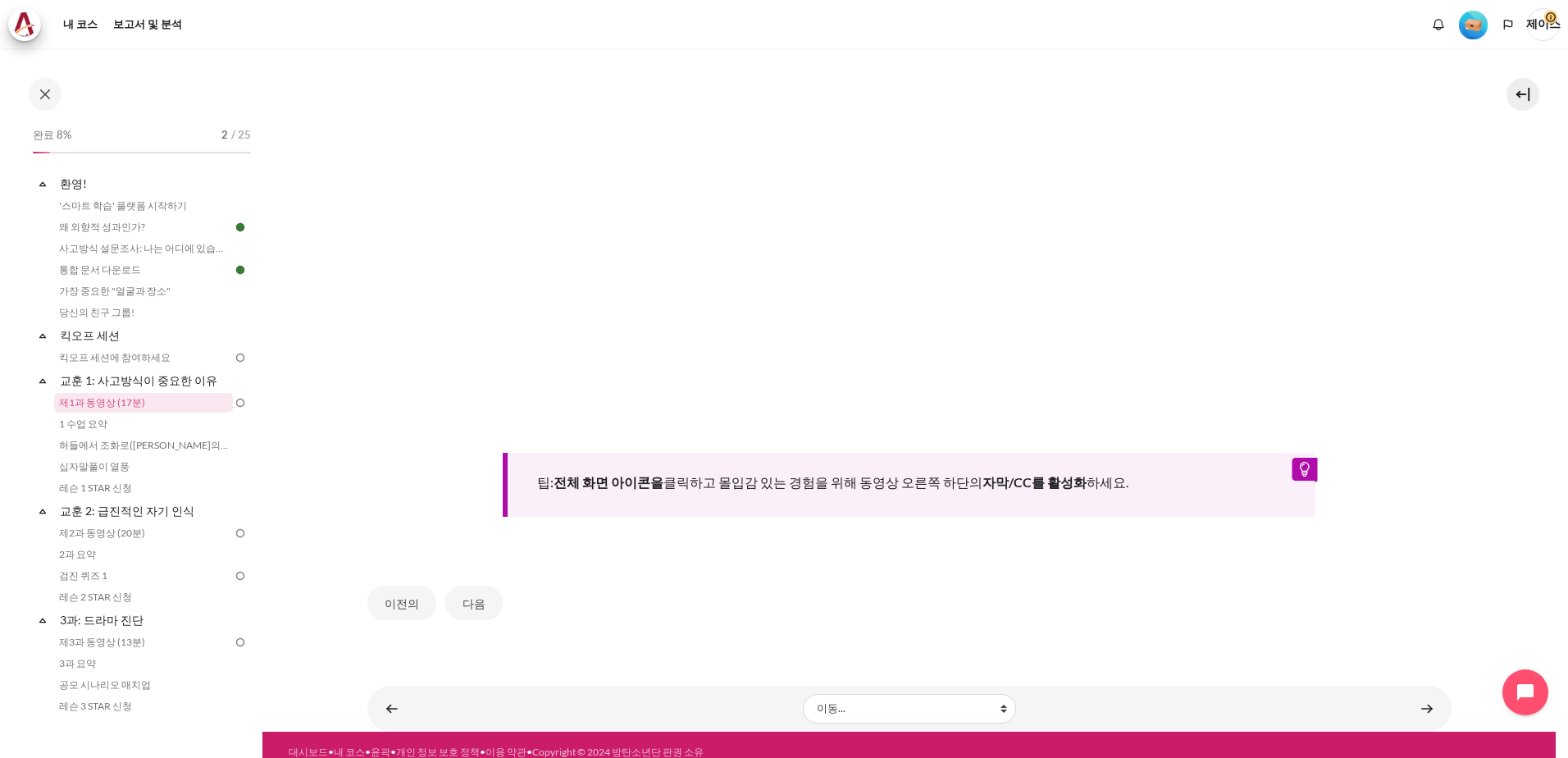
click at [1301, 465] on div "팁: 전체 화면 아이콘을 클릭하고 몰입감 있는 경험을 위해 동영상 오른쪽 하단의 자막/CC를 활성화 하세요." at bounding box center [909, 484] width 813 height 64
click at [1301, 495] on div "팁: 전체 화면 아이콘을 클릭하고 몰입감 있는 경험을 위해 동영상 오른쪽 하단의 자막/CC를 활성화 하세요." at bounding box center [909, 484] width 813 height 64
drag, startPoint x: 1301, startPoint y: 494, endPoint x: 1118, endPoint y: 542, distance: 189.2
click at [1118, 542] on div "팁: 전체 화면 아이콘을 클릭하고 몰입감 있는 경험을 위해 동영상 오른쪽 하단의 자막/CC를 활성화 하세요." at bounding box center [909, 179] width 1084 height 779
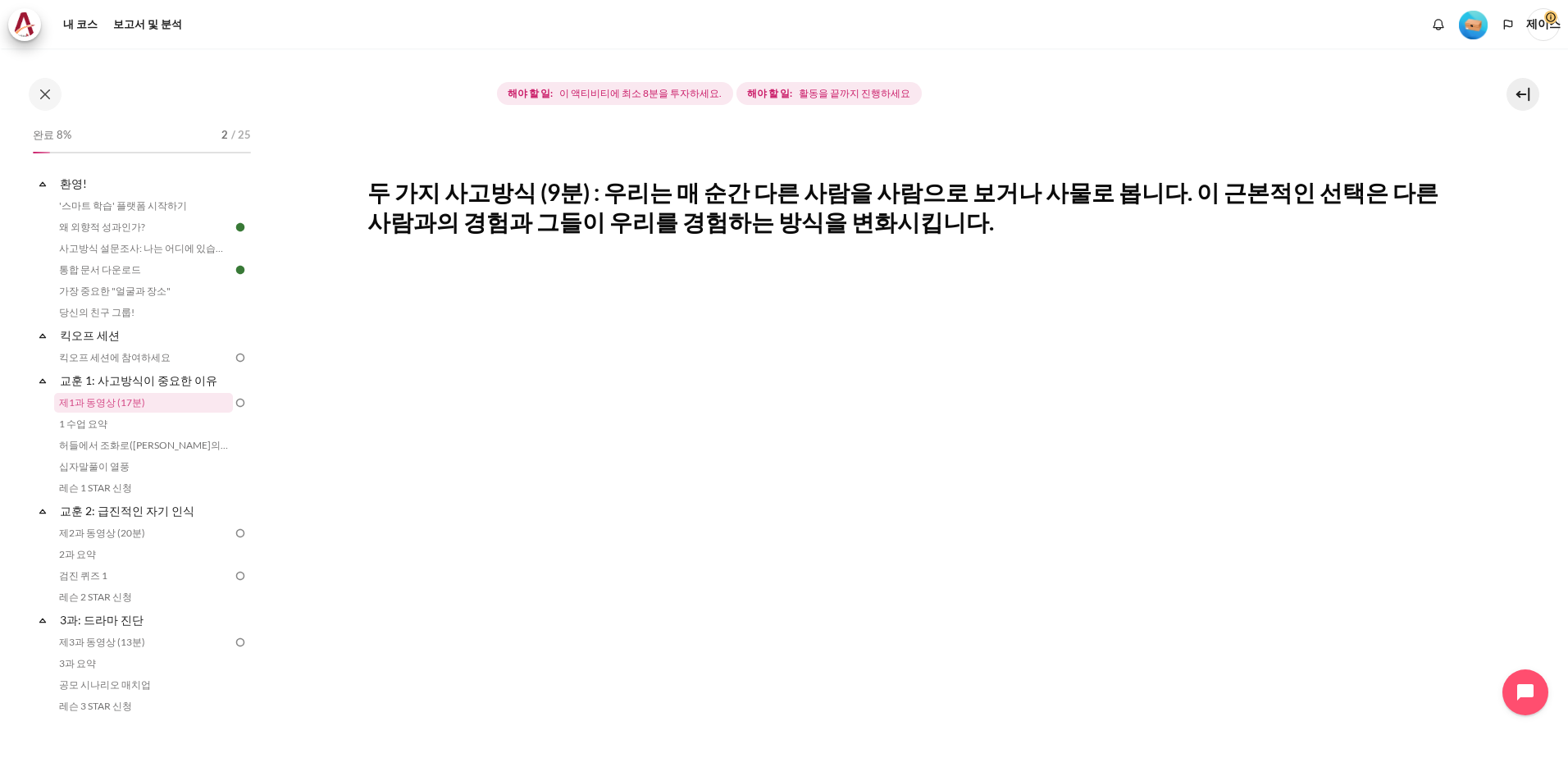
scroll to position [164, 0]
